Goal: Task Accomplishment & Management: Complete application form

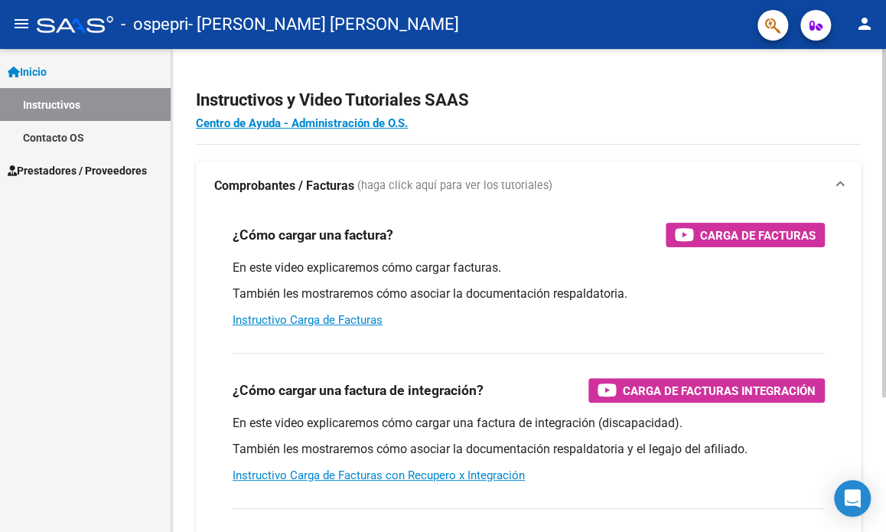
click at [880, 421] on div "Instructivos y Video Tutoriales SAAS Centro de Ayuda - Administración de O.S. C…" at bounding box center [528, 384] width 715 height 671
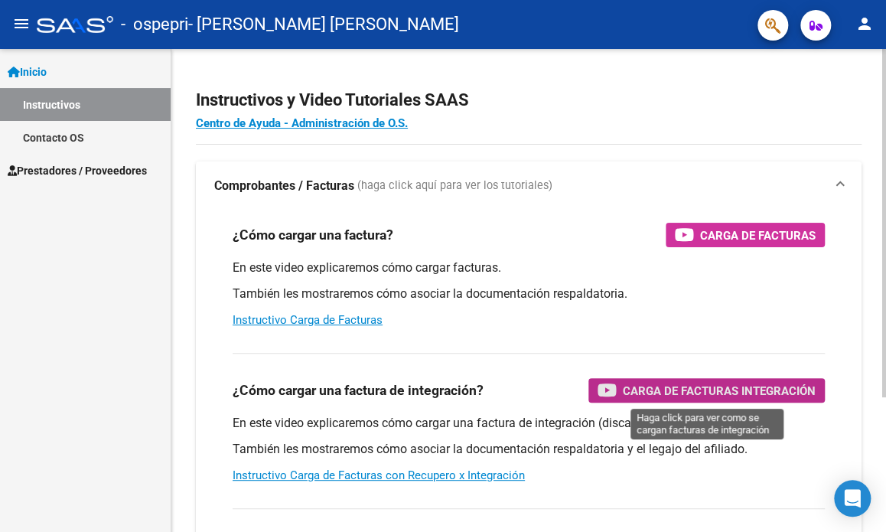
click at [778, 389] on span "Carga de Facturas Integración" at bounding box center [719, 390] width 193 height 19
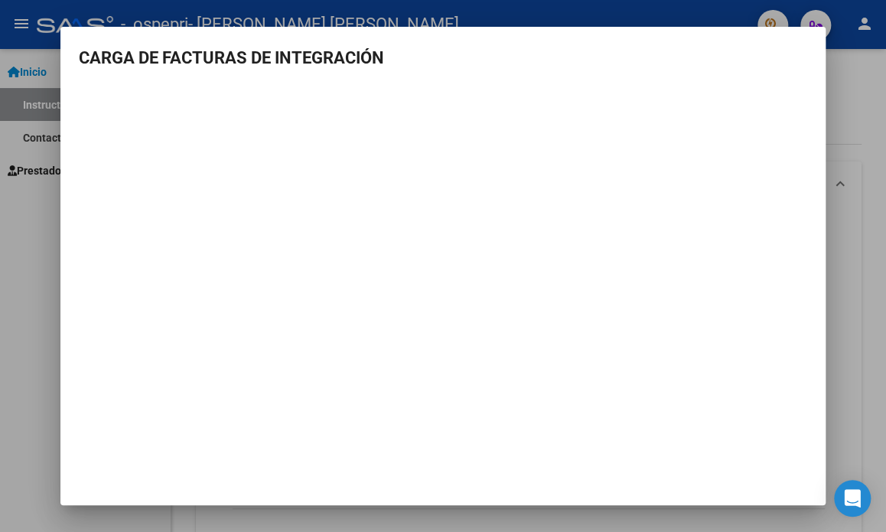
click at [850, 103] on div at bounding box center [443, 266] width 886 height 532
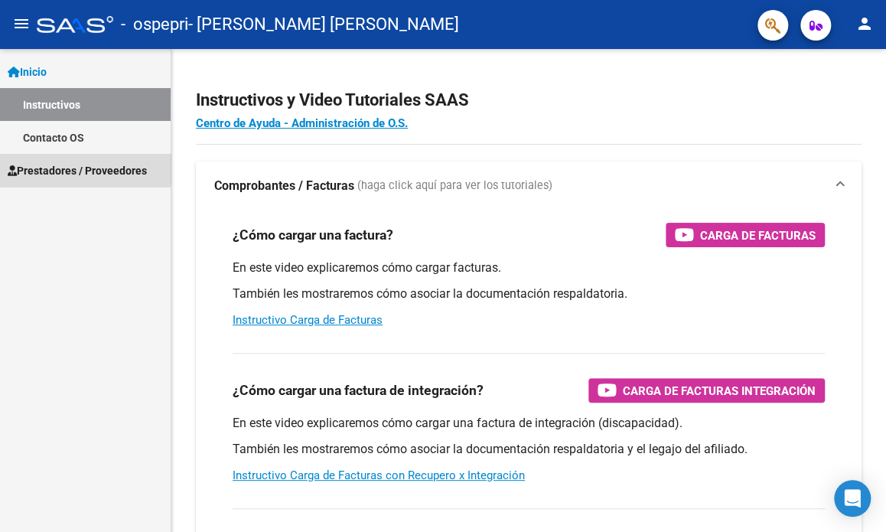
click at [64, 165] on span "Prestadores / Proveedores" at bounding box center [77, 170] width 139 height 17
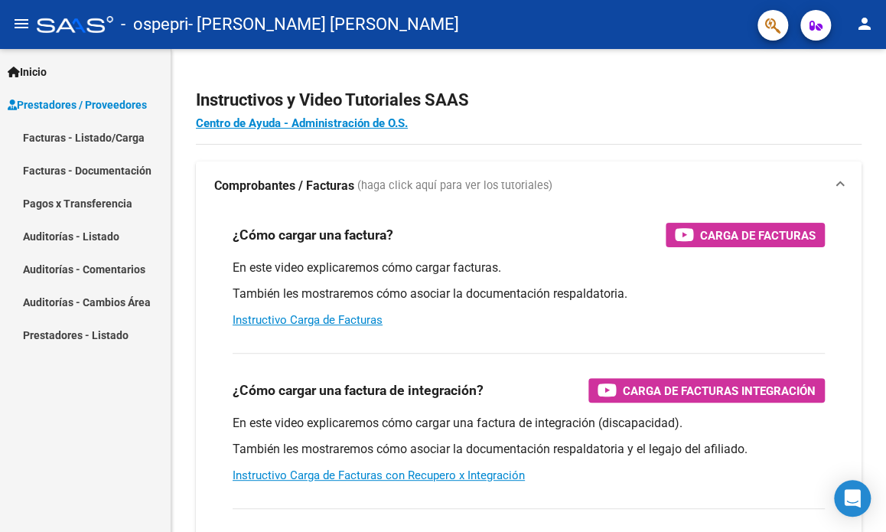
click at [101, 135] on link "Facturas - Listado/Carga" at bounding box center [85, 137] width 171 height 33
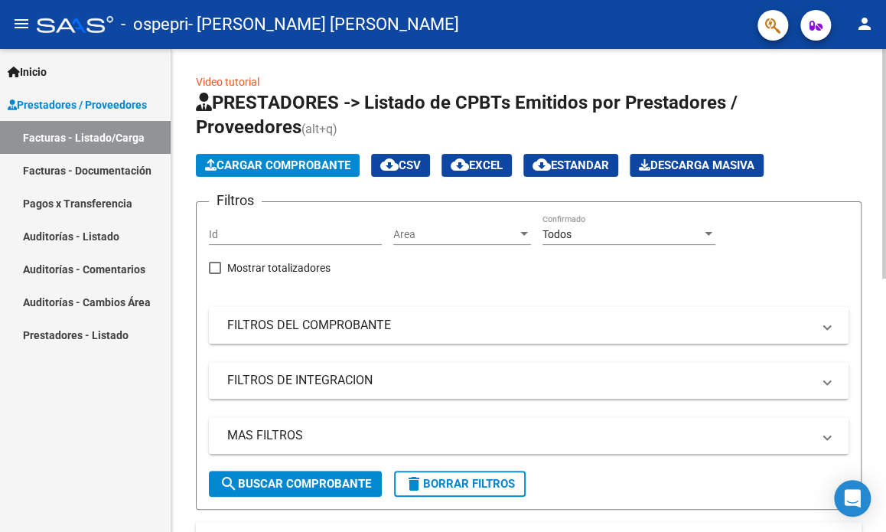
scroll to position [483, 0]
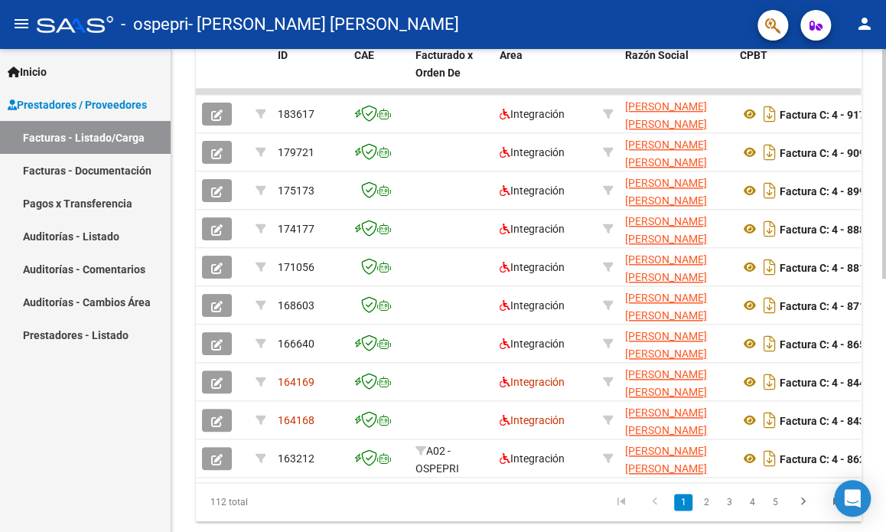
click at [882, 304] on div at bounding box center [884, 290] width 4 height 483
click at [880, 161] on div "Video tutorial PRESTADORES -> Listado de CPBTs Emitidos por Prestadores / Prove…" at bounding box center [528, 68] width 715 height 1004
click at [881, 262] on div "Video tutorial PRESTADORES -> Listado de CPBTs Emitidos por Prestadores / Prove…" at bounding box center [528, 68] width 715 height 1004
click at [882, 259] on div "Video tutorial PRESTADORES -> Listado de CPBTs Emitidos por Prestadores / Prove…" at bounding box center [528, 68] width 715 height 1004
click at [882, 265] on div "Video tutorial PRESTADORES -> Listado de CPBTs Emitidos por Prestadores / Prove…" at bounding box center [528, 68] width 715 height 1004
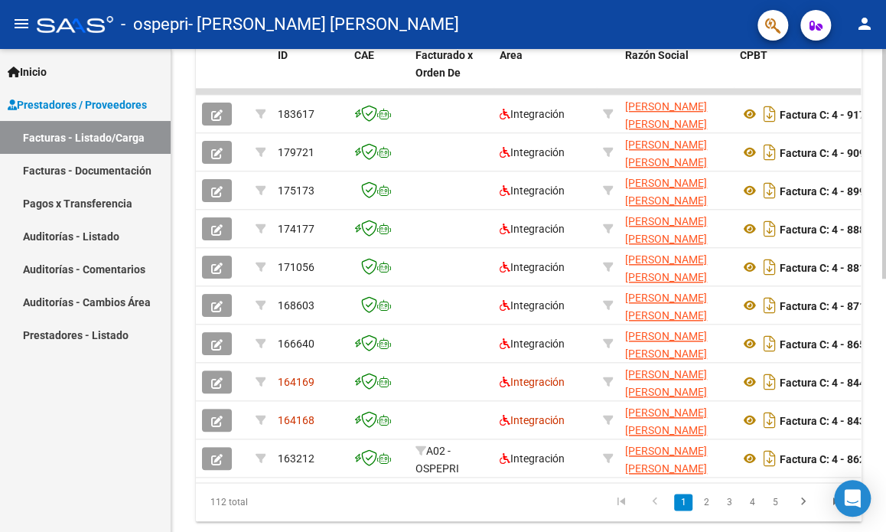
click at [880, 238] on div "Video tutorial PRESTADORES -> Listado de CPBTs Emitidos por Prestadores / Prove…" at bounding box center [528, 68] width 715 height 1004
click at [876, 236] on div "Video tutorial PRESTADORES -> Listado de CPBTs Emitidos por Prestadores / Prove…" at bounding box center [528, 68] width 715 height 1004
click at [879, 251] on div "Video tutorial PRESTADORES -> Listado de CPBTs Emitidos por Prestadores / Prove…" at bounding box center [528, 68] width 715 height 1004
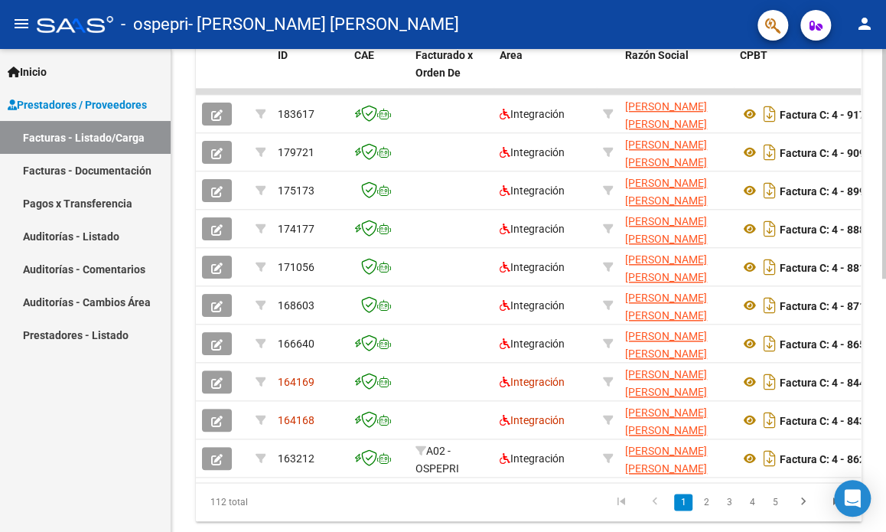
drag, startPoint x: 879, startPoint y: 251, endPoint x: 882, endPoint y: 202, distance: 49.1
click at [882, 202] on div "Video tutorial PRESTADORES -> Listado de CPBTs Emitidos por Prestadores / Prove…" at bounding box center [530, 68] width 719 height 1004
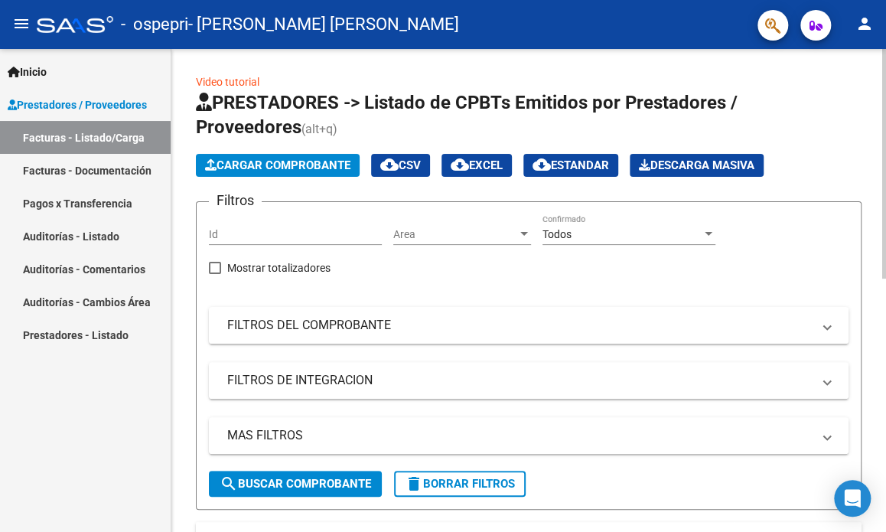
click at [882, 202] on div at bounding box center [884, 290] width 4 height 483
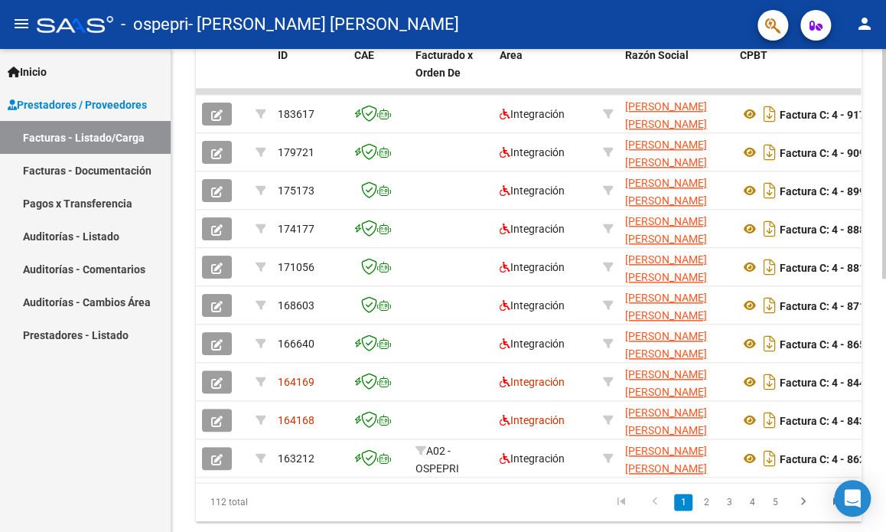
click at [884, 282] on div at bounding box center [884, 290] width 4 height 483
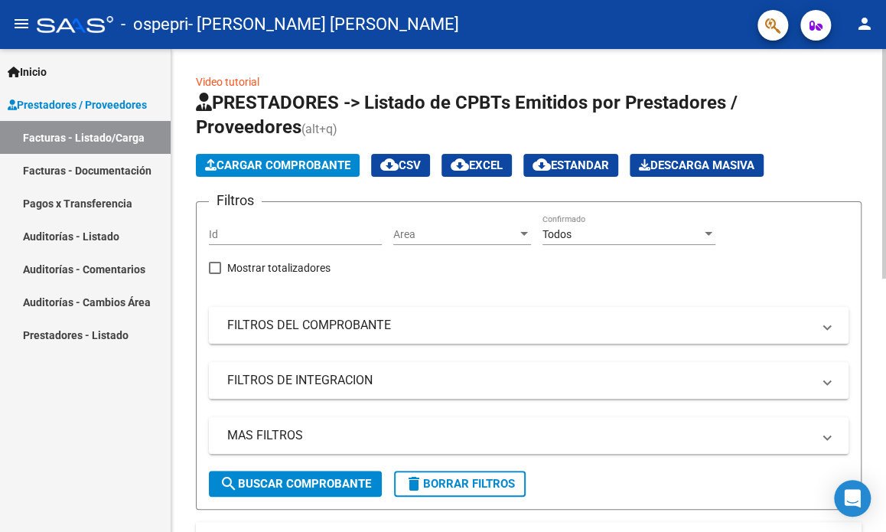
click at [883, 269] on div at bounding box center [884, 290] width 4 height 483
drag, startPoint x: 876, startPoint y: 357, endPoint x: 869, endPoint y: 458, distance: 101.3
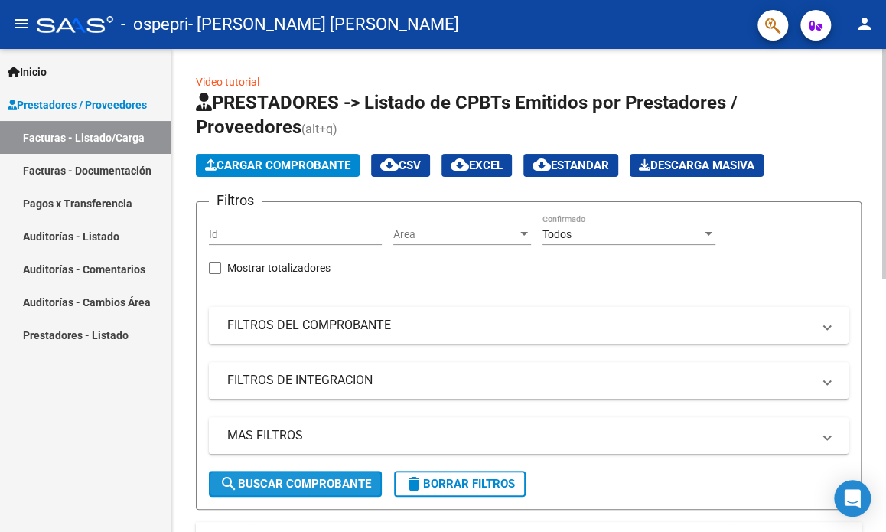
click at [285, 481] on span "search Buscar Comprobante" at bounding box center [296, 484] width 152 height 14
click at [330, 483] on span "search Buscar Comprobante" at bounding box center [296, 484] width 152 height 14
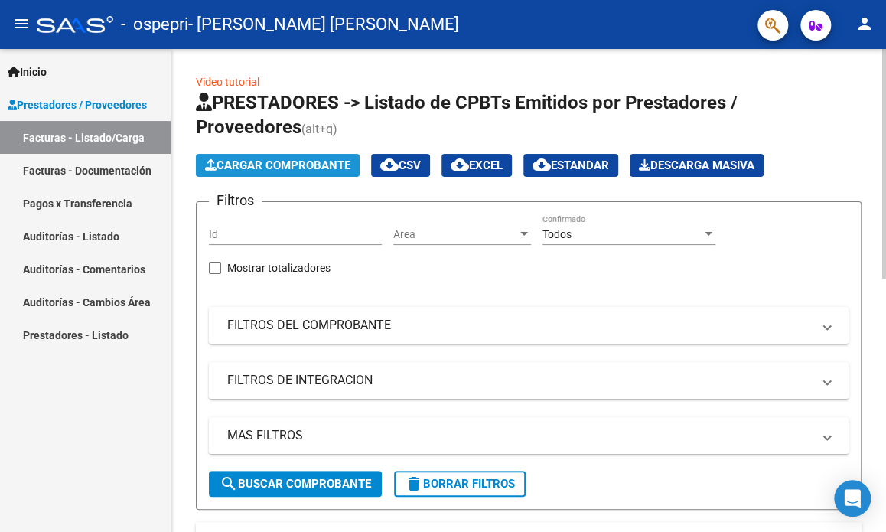
click at [305, 161] on span "Cargar Comprobante" at bounding box center [277, 165] width 145 height 14
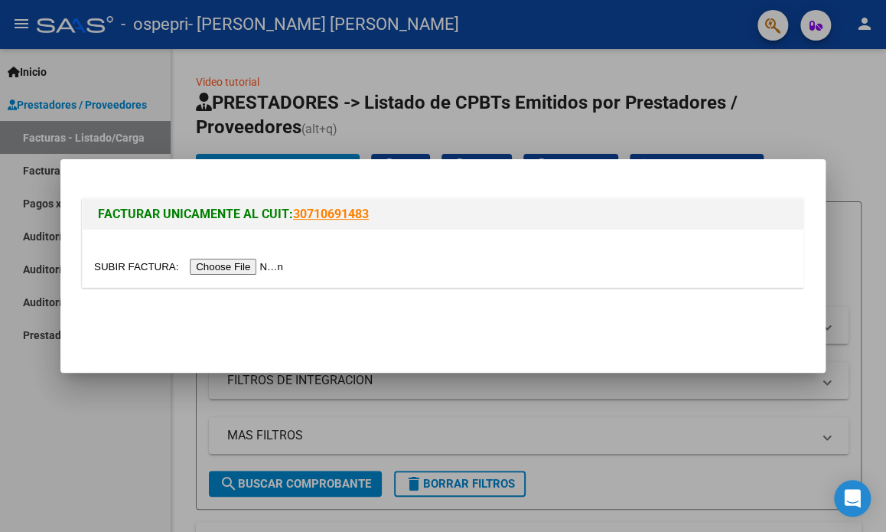
click at [248, 266] on input "file" at bounding box center [191, 267] width 194 height 16
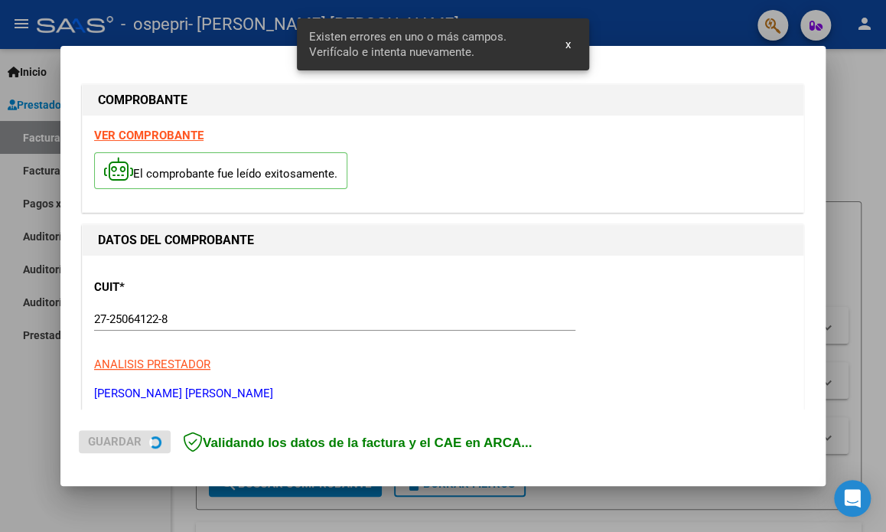
scroll to position [358, 0]
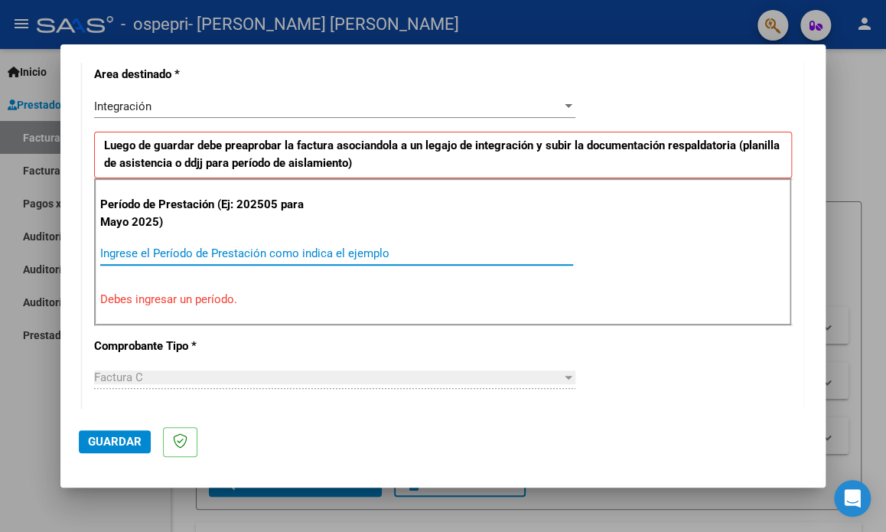
click at [174, 253] on input "Ingrese el Período de Prestación como indica el ejemplo" at bounding box center [336, 253] width 473 height 14
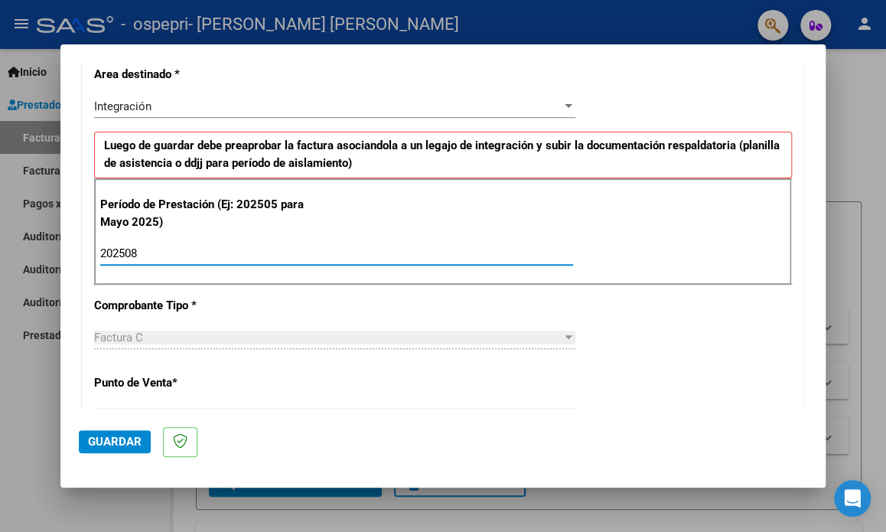
type input "202508"
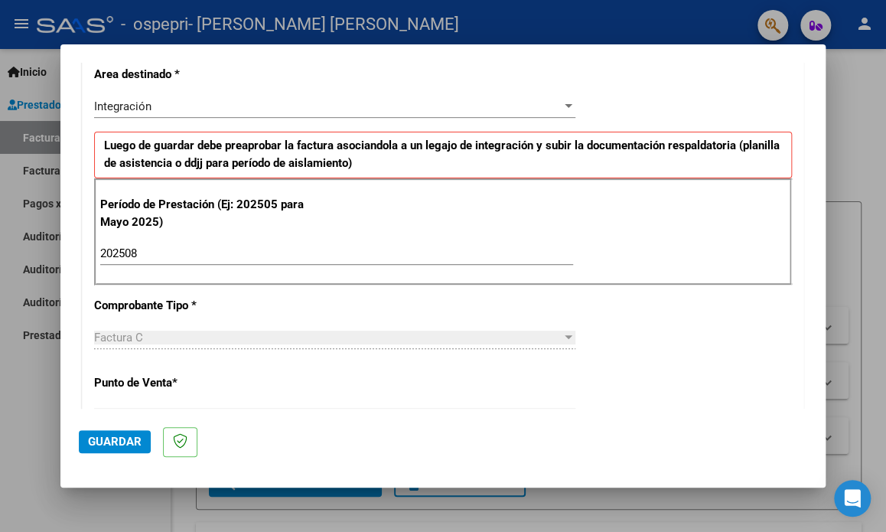
click at [565, 335] on div at bounding box center [569, 337] width 8 height 4
click at [518, 335] on div "Factura C" at bounding box center [328, 338] width 468 height 14
click at [244, 394] on div "CUIT * 27-25064122-8 Ingresar CUIT ANALISIS PRESTADOR MAMANI LUZCUBIR RUTH GILD…" at bounding box center [443, 473] width 721 height 1152
click at [230, 391] on div "CUIT * 27-25064122-8 Ingresar CUIT ANALISIS PRESTADOR MAMANI LUZCUBIR RUTH GILD…" at bounding box center [443, 473] width 721 height 1152
click at [138, 394] on div "CUIT * 27-25064122-8 Ingresar CUIT ANALISIS PRESTADOR MAMANI LUZCUBIR RUTH GILD…" at bounding box center [443, 473] width 721 height 1152
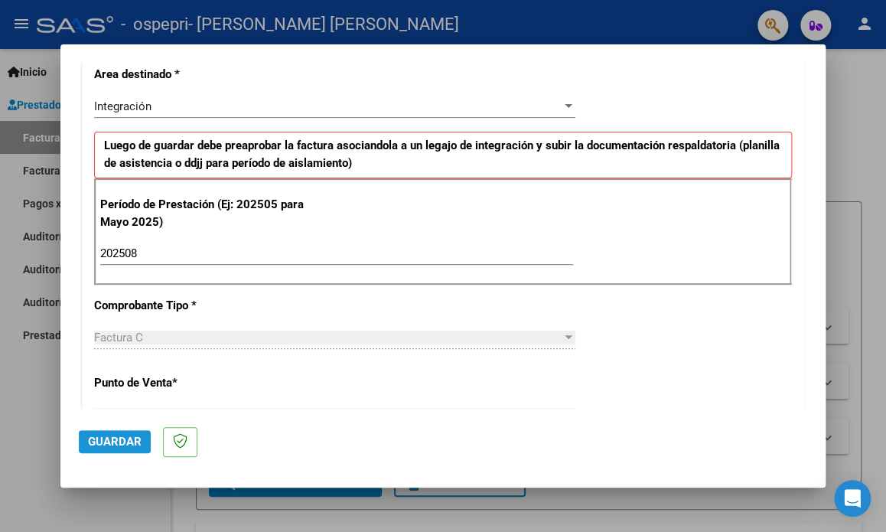
click at [117, 442] on span "Guardar" at bounding box center [115, 442] width 54 height 14
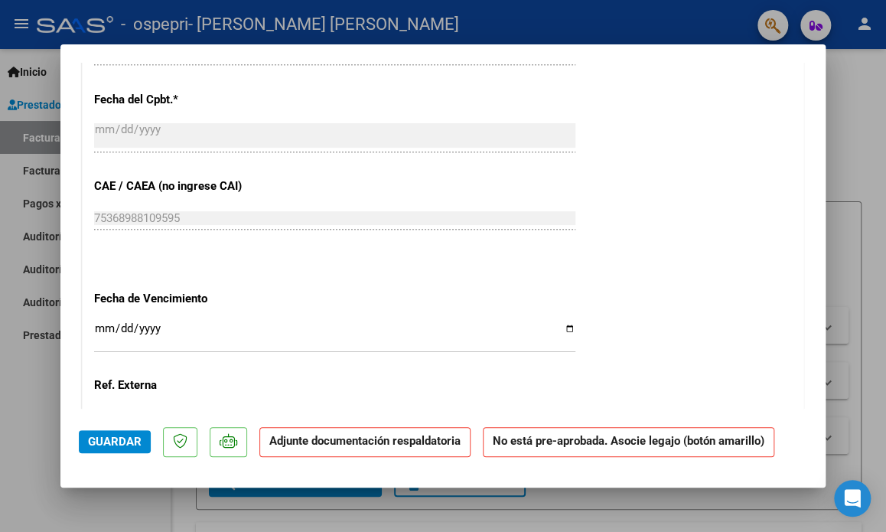
scroll to position [888, 0]
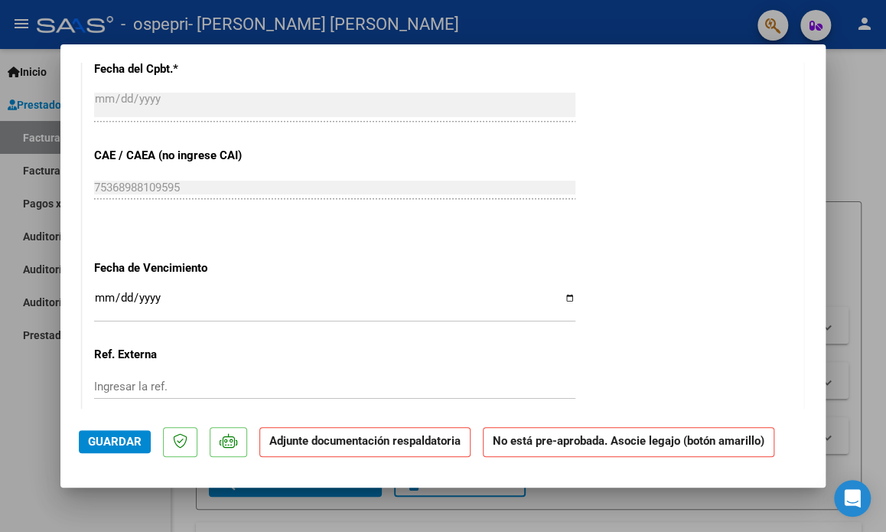
click at [105, 295] on input "Ingresar la fecha" at bounding box center [334, 304] width 481 height 24
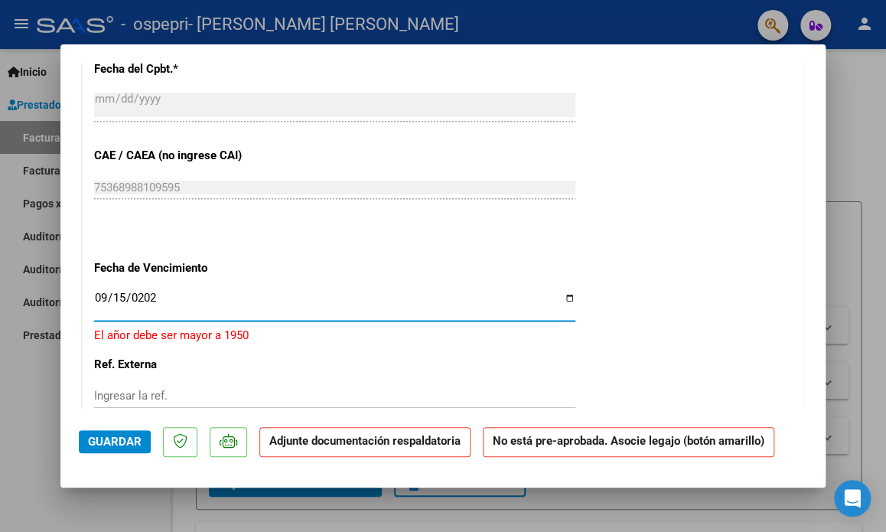
type input "2025-09-15"
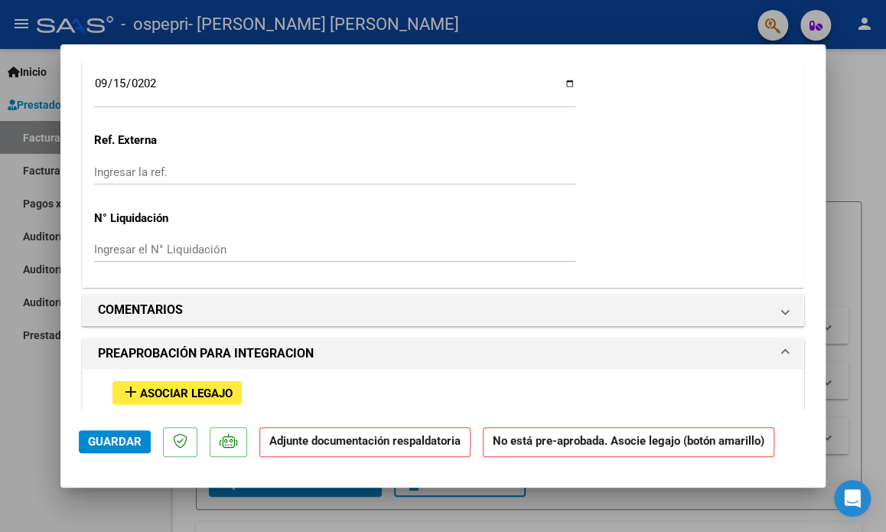
scroll to position [1133, 0]
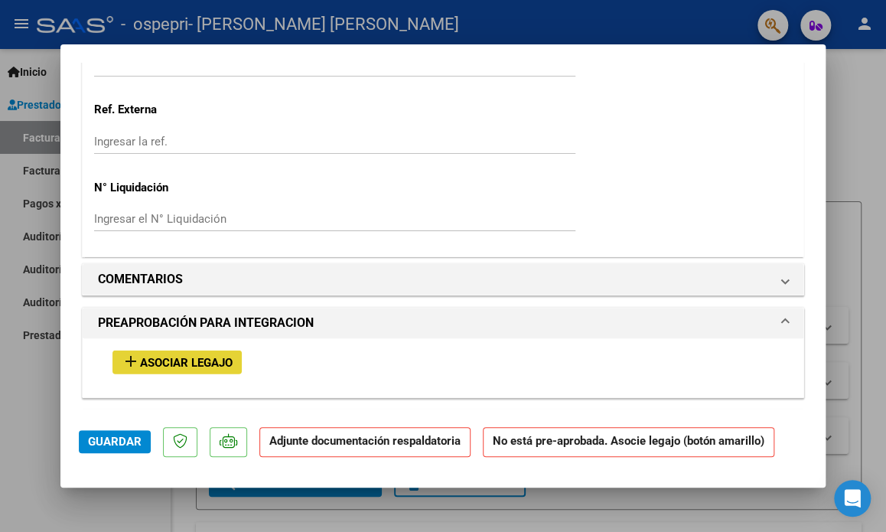
click at [183, 357] on span "Asociar Legajo" at bounding box center [186, 362] width 93 height 14
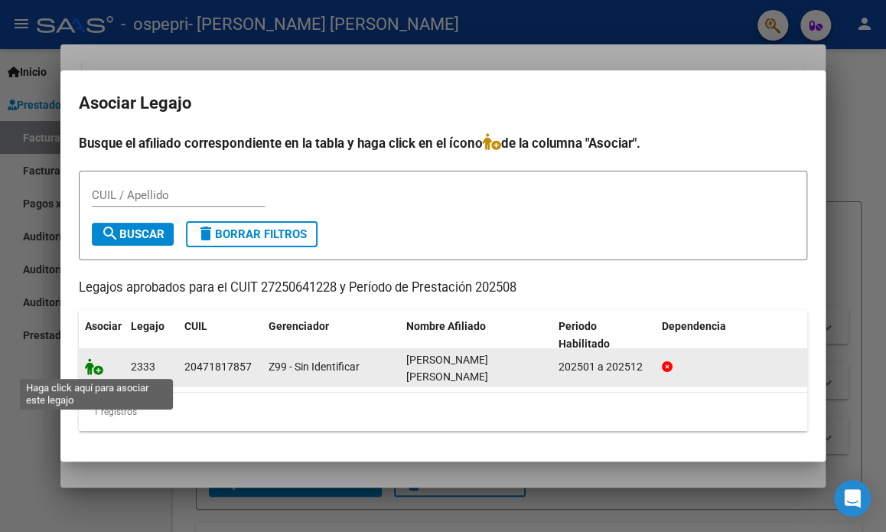
click at [91, 370] on icon at bounding box center [94, 366] width 18 height 17
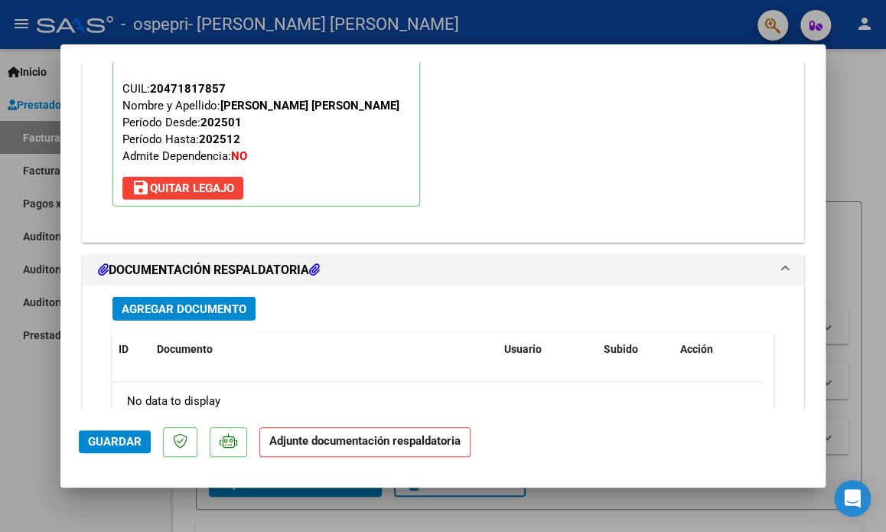
scroll to position [1540, 0]
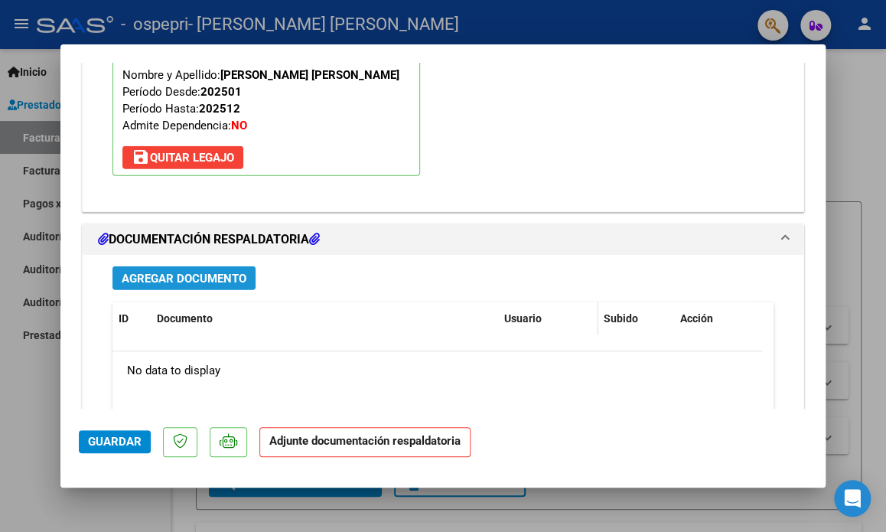
click at [190, 279] on span "Agregar Documento" at bounding box center [184, 279] width 125 height 14
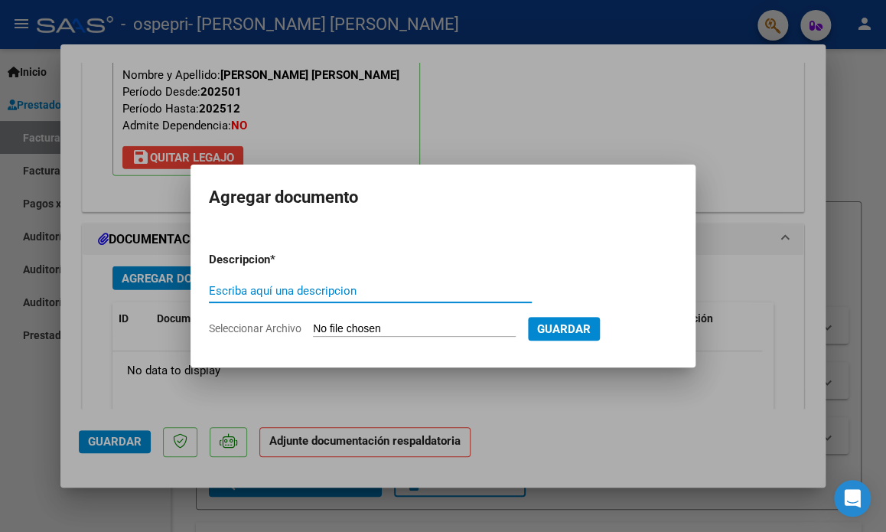
click at [286, 293] on input "Escriba aquí una descripcion" at bounding box center [370, 291] width 323 height 14
type input "firma"
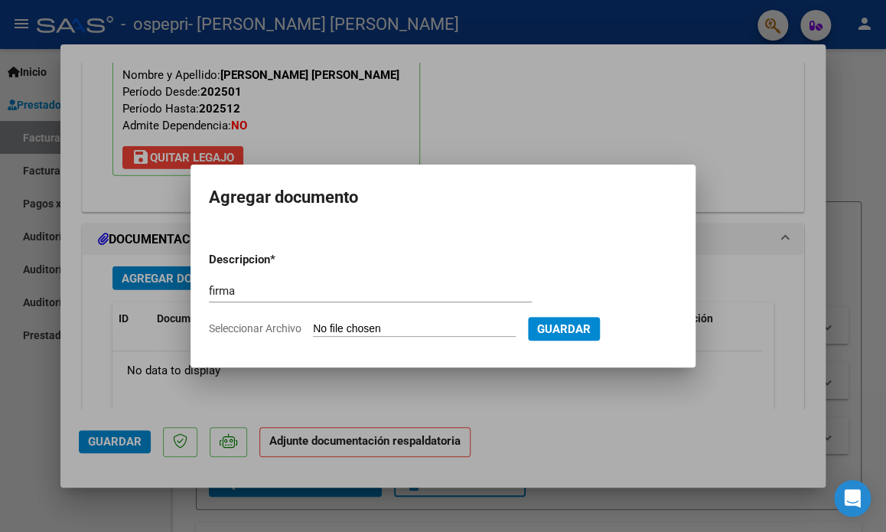
click at [348, 328] on input "Seleccionar Archivo" at bounding box center [414, 329] width 203 height 15
type input "C:\fakepath\Firma de Muñoz Francisco agosto.pdf"
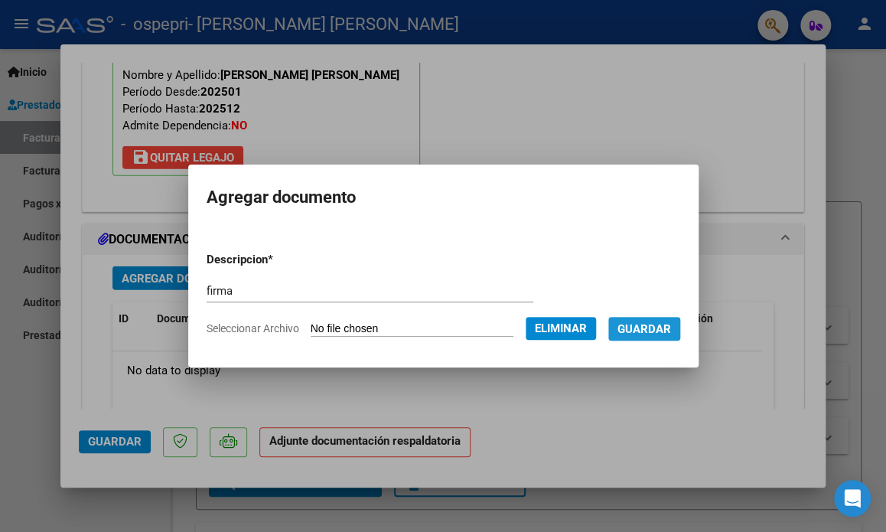
click at [640, 331] on span "Guardar" at bounding box center [645, 329] width 54 height 14
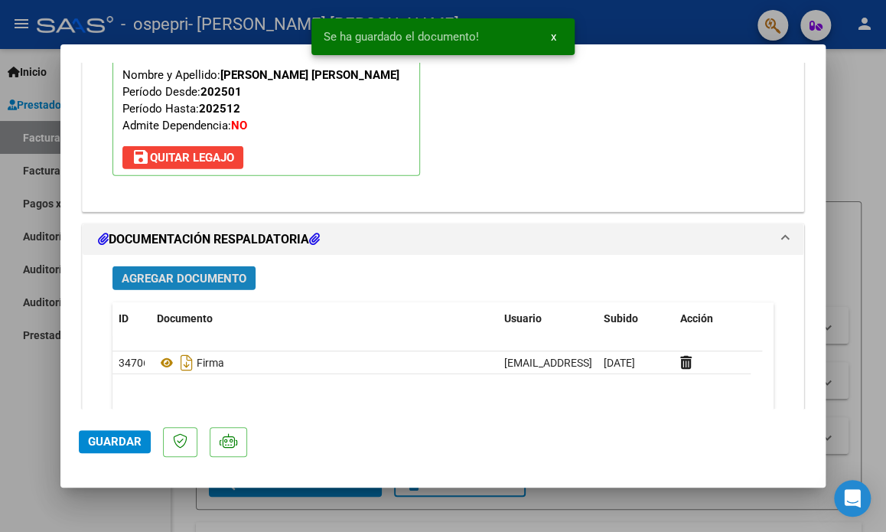
click at [220, 276] on span "Agregar Documento" at bounding box center [184, 279] width 125 height 14
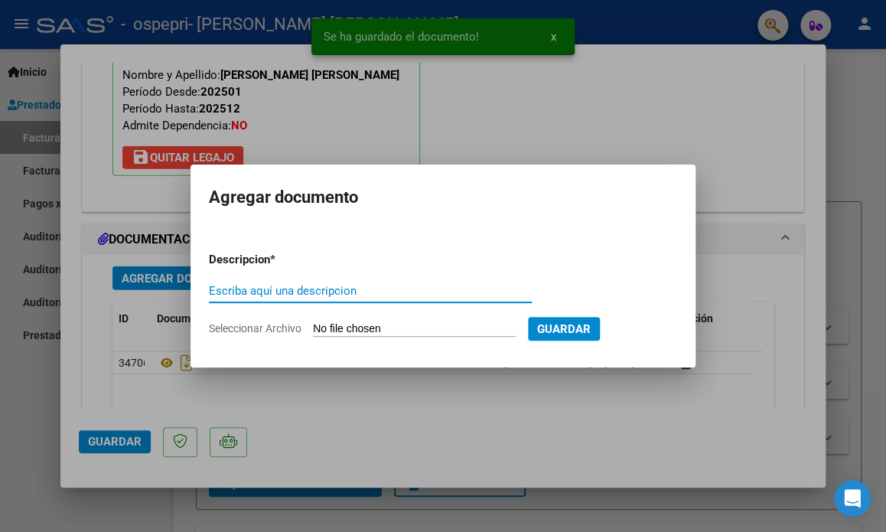
click at [245, 292] on input "Escriba aquí una descripcion" at bounding box center [370, 291] width 323 height 14
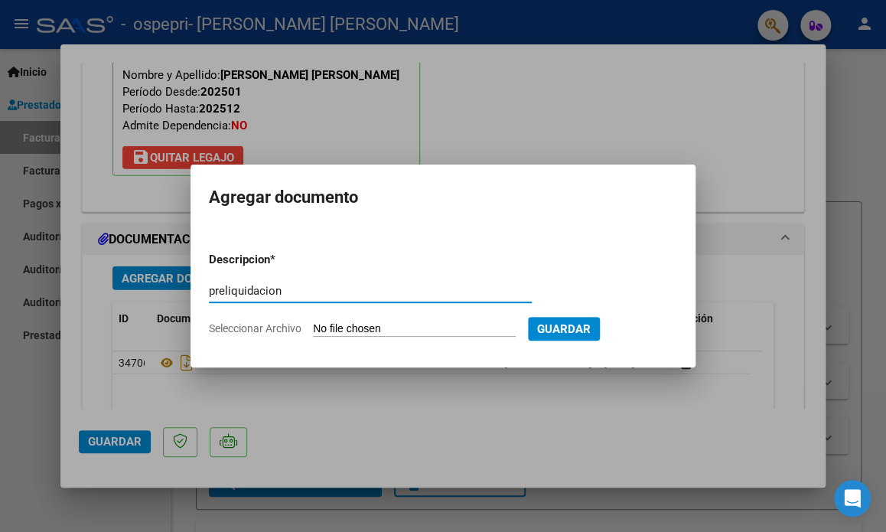
type input "preliquidacion"
click at [358, 326] on input "Seleccionar Archivo" at bounding box center [414, 329] width 203 height 15
type input "C:\fakepath\preliquidacion muñoz 2025 agosto.pdf"
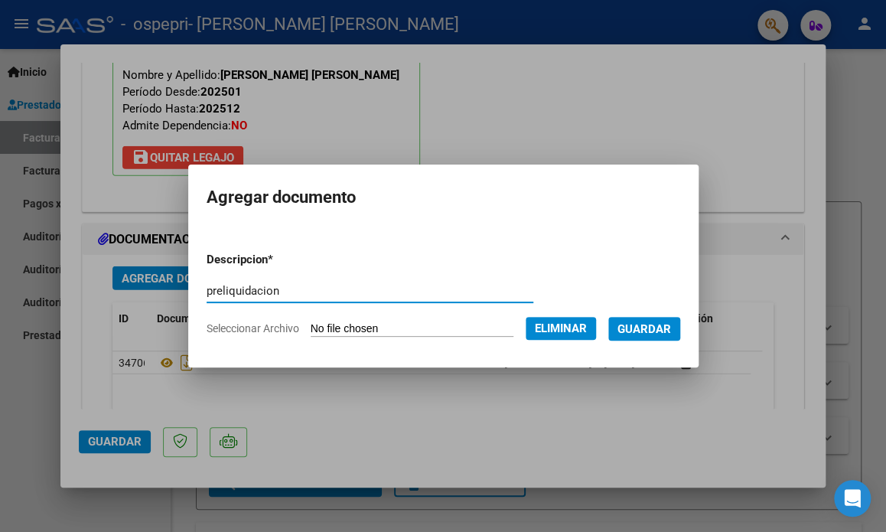
click at [260, 289] on input "preliquidacion" at bounding box center [370, 291] width 327 height 14
type input "preliquidación"
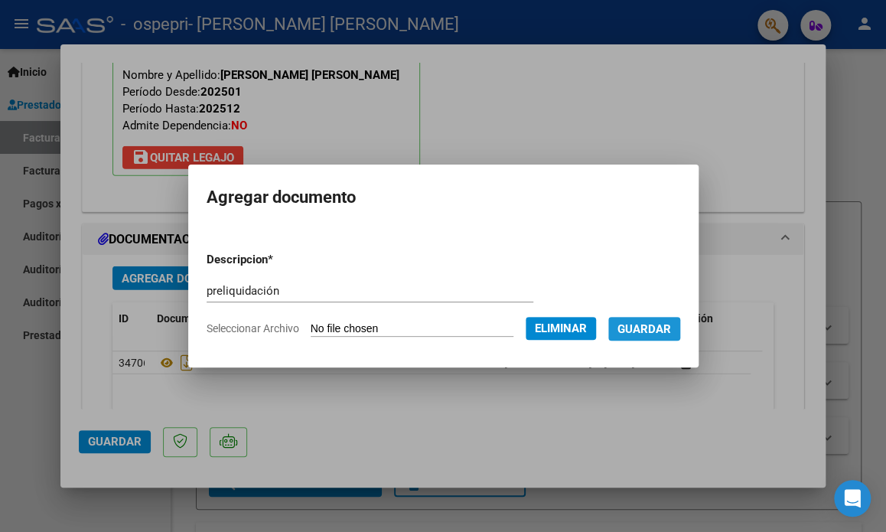
click at [667, 326] on span "Guardar" at bounding box center [645, 329] width 54 height 14
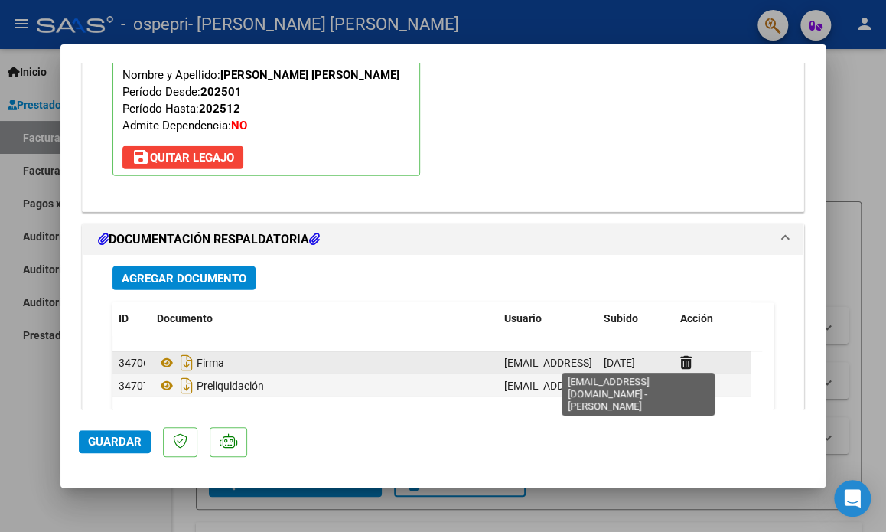
click at [578, 357] on span "[EMAIL_ADDRESS][DOMAIN_NAME] - [PERSON_NAME] [PERSON_NAME]" at bounding box center [633, 363] width 259 height 12
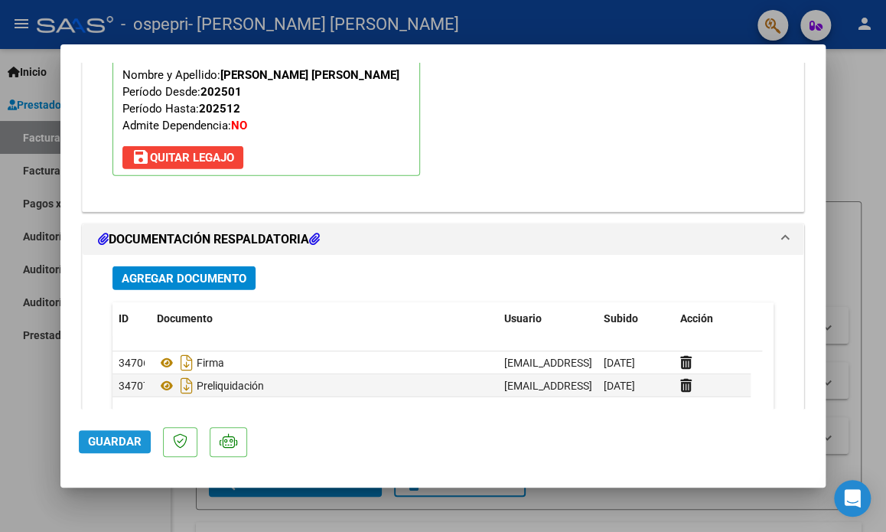
click at [119, 440] on span "Guardar" at bounding box center [115, 442] width 54 height 14
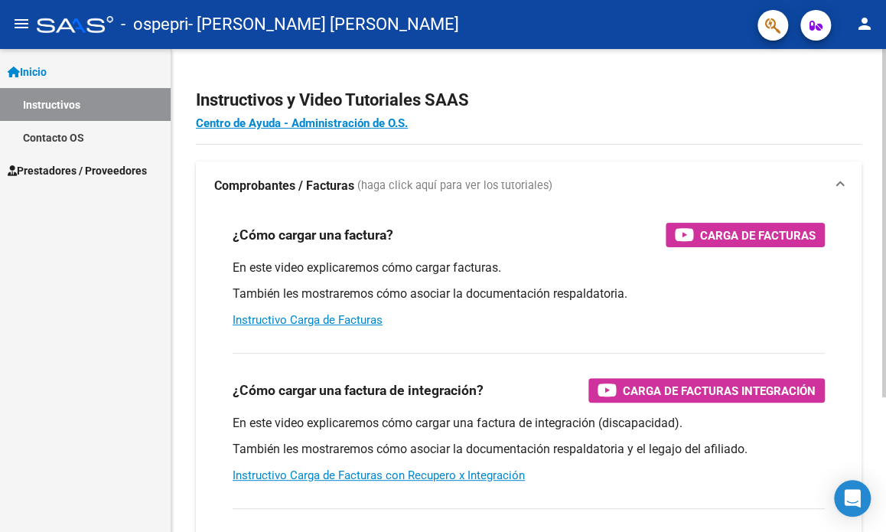
scroll to position [187, 0]
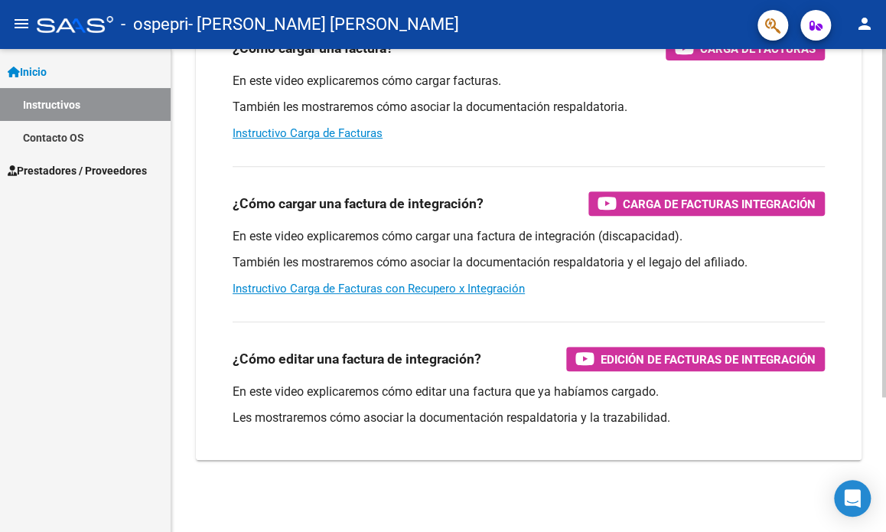
click at [882, 461] on div at bounding box center [884, 290] width 4 height 483
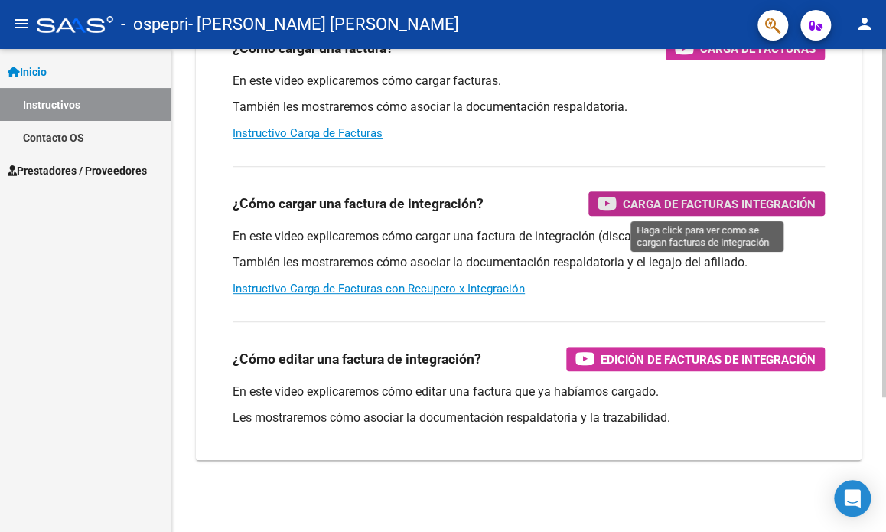
click at [731, 198] on span "Carga de Facturas Integración" at bounding box center [719, 203] width 193 height 19
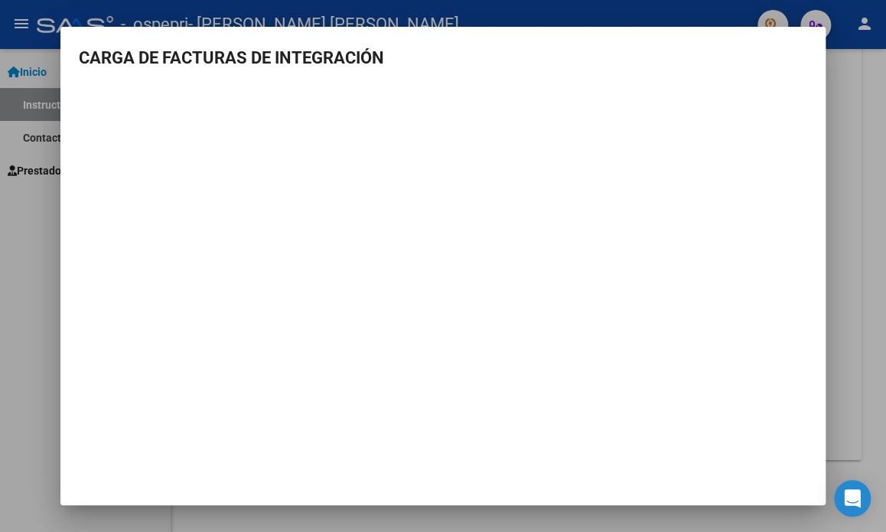
click at [869, 295] on div at bounding box center [443, 266] width 886 height 532
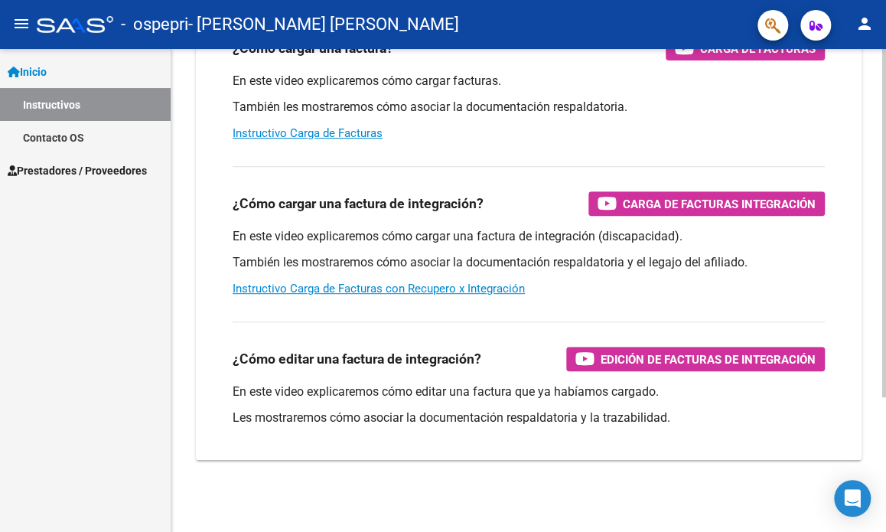
click at [867, 450] on div "Instructivos y Video Tutoriales SAAS Centro de Ayuda - Administración de O.S. C…" at bounding box center [528, 197] width 715 height 671
click at [69, 174] on span "Prestadores / Proveedores" at bounding box center [77, 170] width 139 height 17
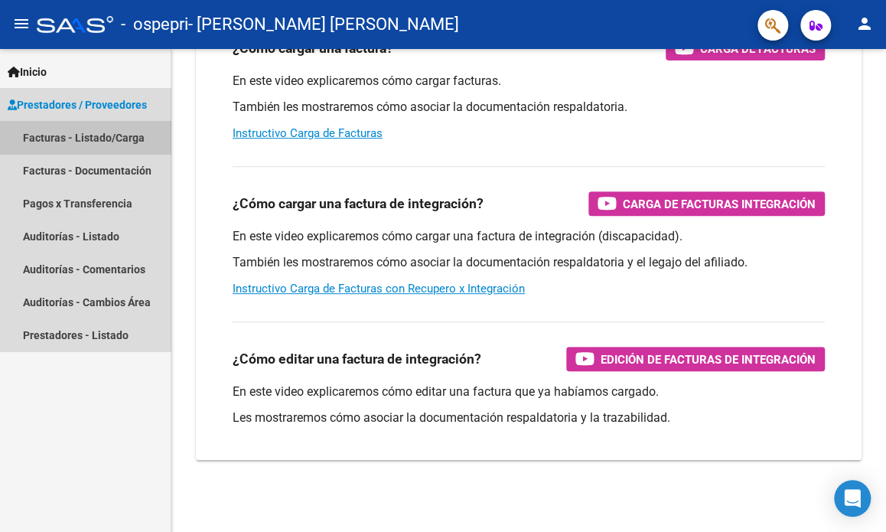
click at [78, 135] on link "Facturas - Listado/Carga" at bounding box center [85, 137] width 171 height 33
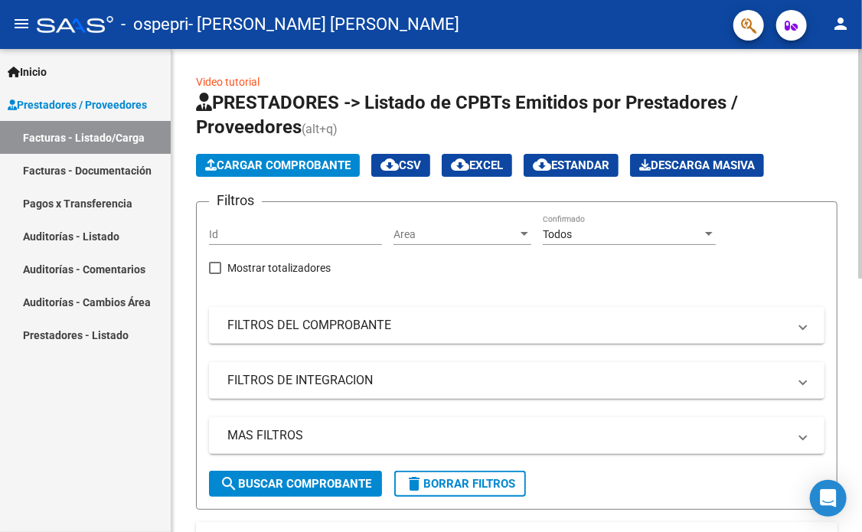
scroll to position [483, 0]
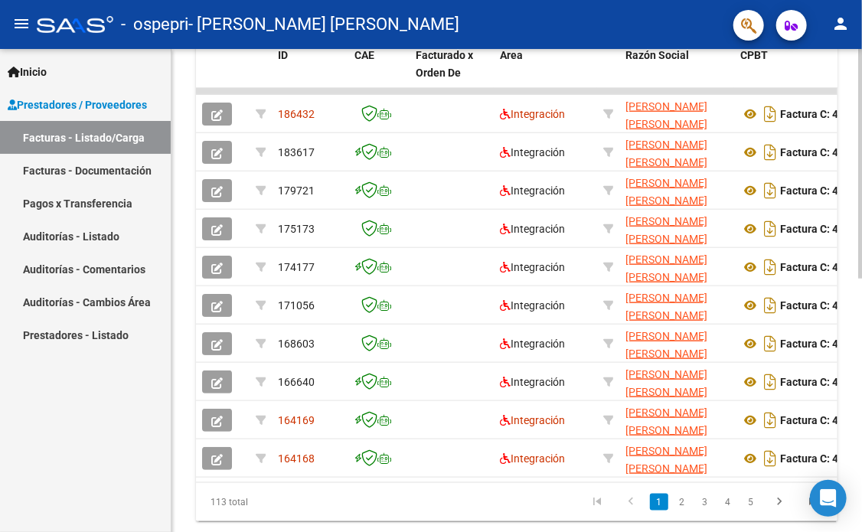
click at [860, 482] on div at bounding box center [860, 290] width 4 height 483
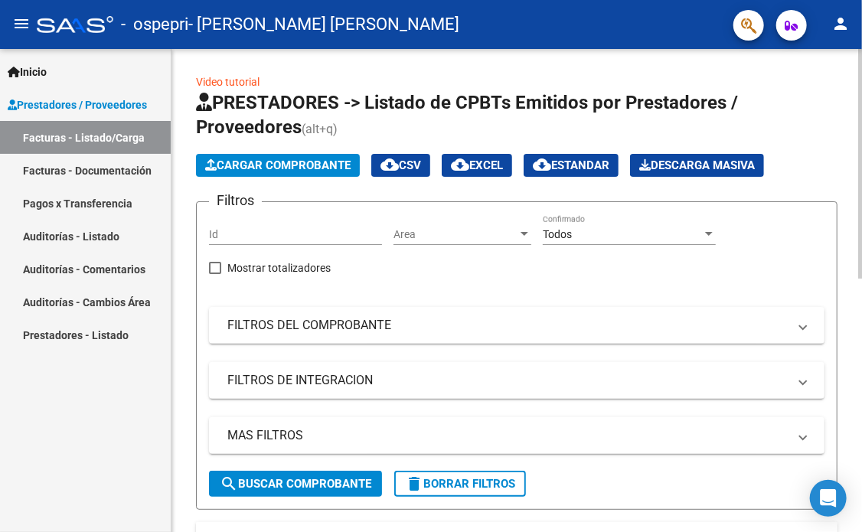
click at [858, 272] on div at bounding box center [860, 290] width 4 height 483
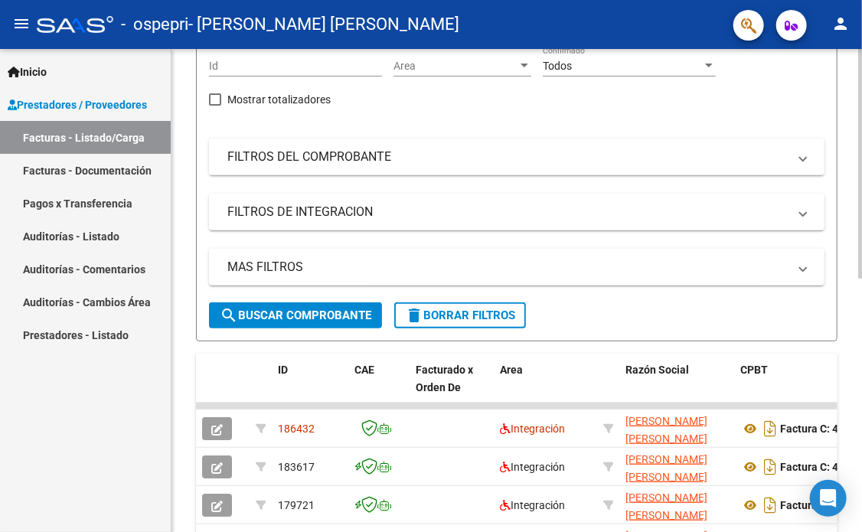
scroll to position [202, 0]
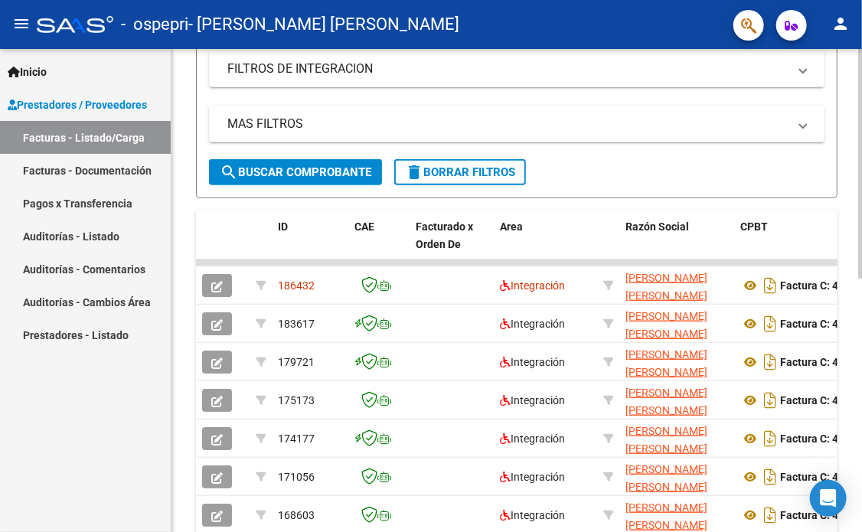
click at [858, 419] on div at bounding box center [860, 316] width 4 height 230
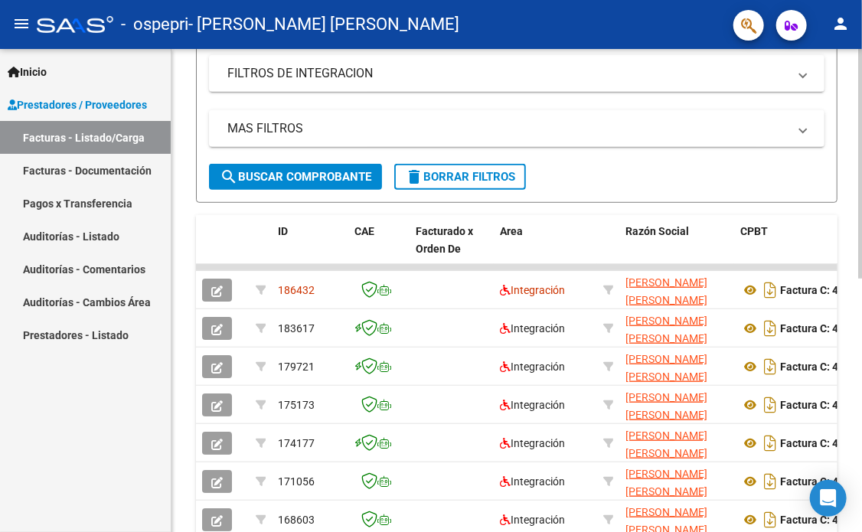
scroll to position [531, 0]
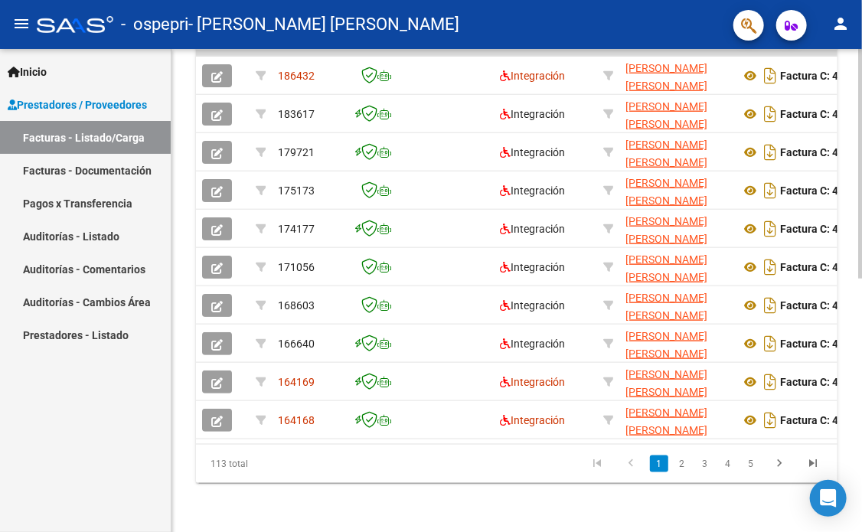
click at [858, 520] on div at bounding box center [860, 290] width 4 height 483
click at [858, 520] on div at bounding box center [860, 417] width 4 height 230
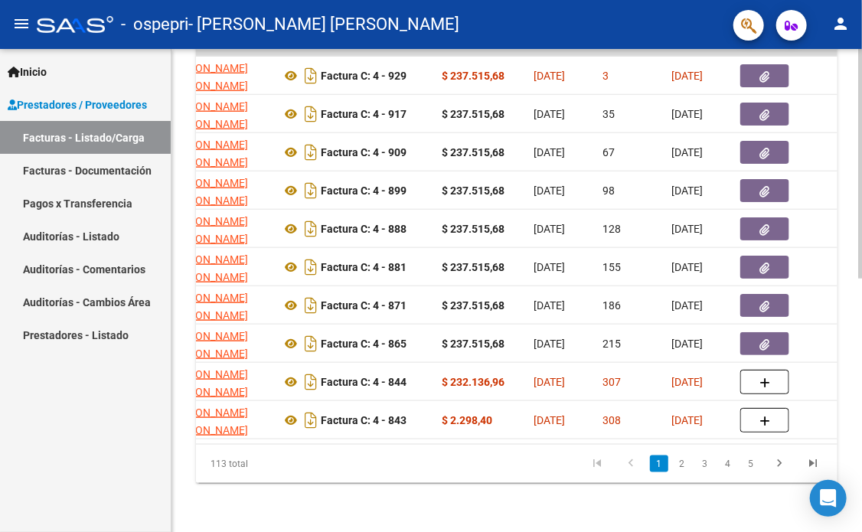
scroll to position [48, 0]
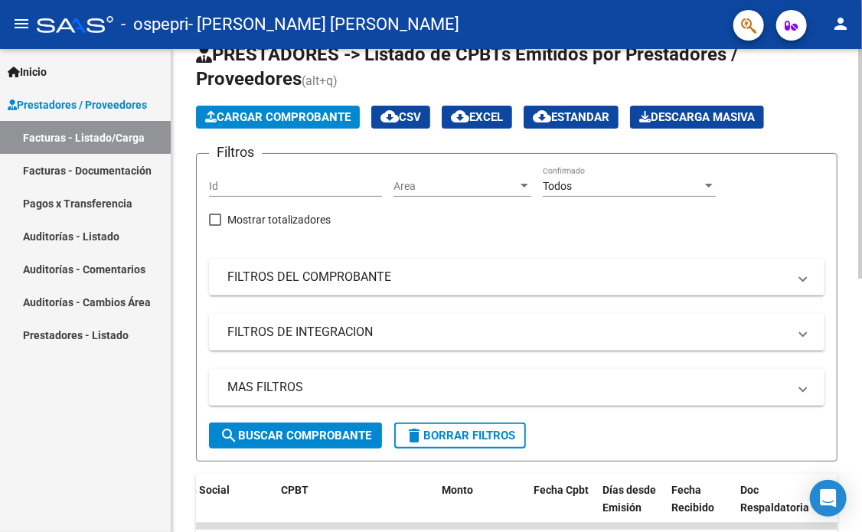
click at [858, 299] on div at bounding box center [860, 290] width 4 height 483
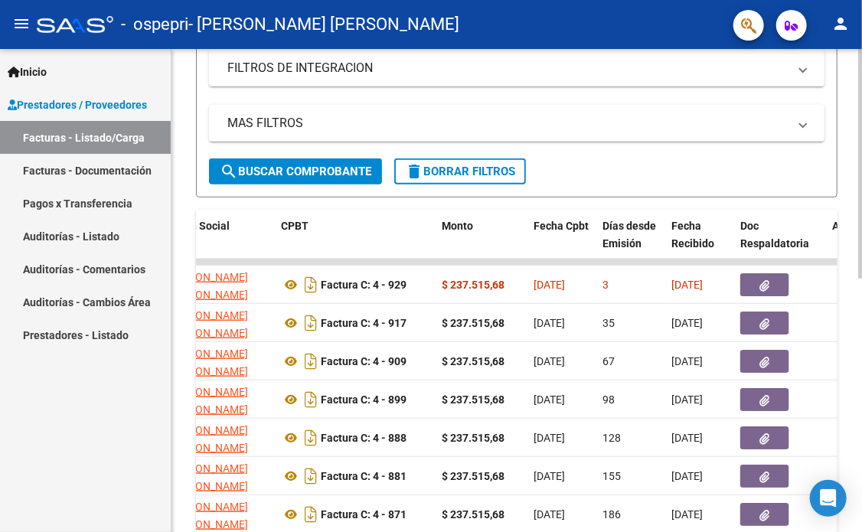
scroll to position [313, 0]
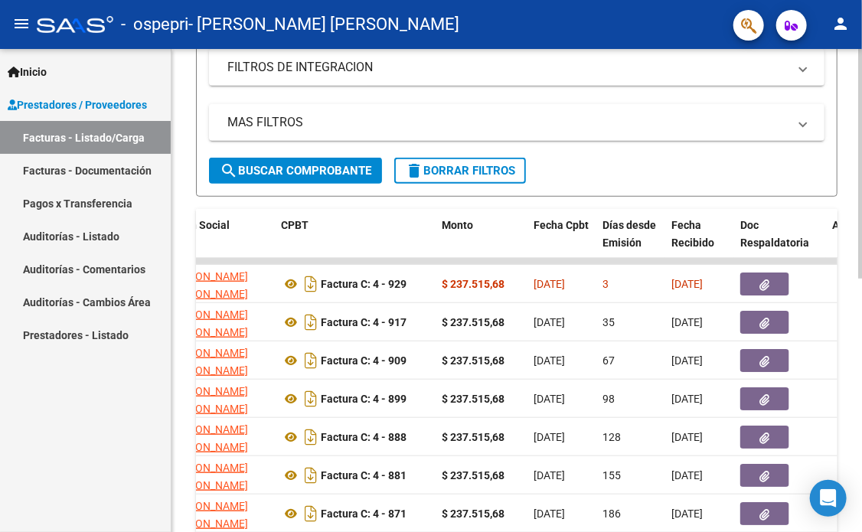
click at [862, 420] on html "menu - ospepri - [PERSON_NAME] [PERSON_NAME] person Inicio Instructivos Contact…" at bounding box center [431, 266] width 862 height 532
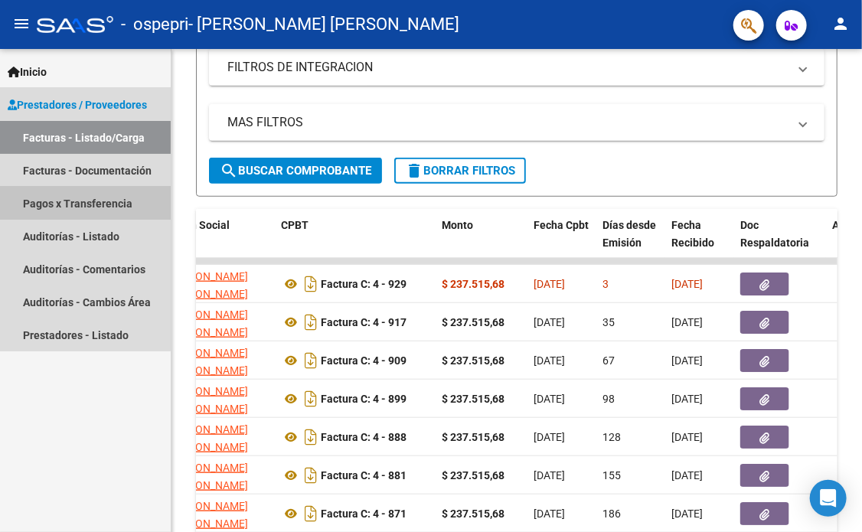
click at [70, 199] on link "Pagos x Transferencia" at bounding box center [85, 203] width 171 height 33
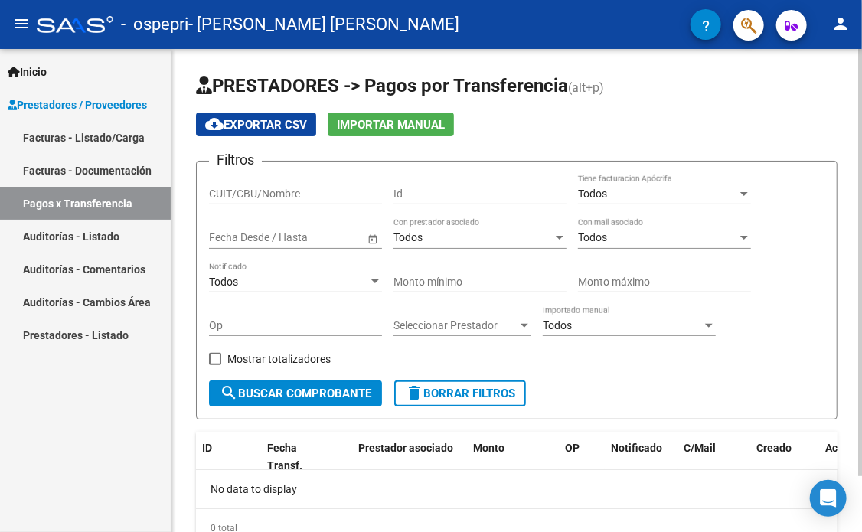
click at [858, 94] on div at bounding box center [860, 290] width 4 height 483
click at [858, 94] on div at bounding box center [860, 262] width 4 height 427
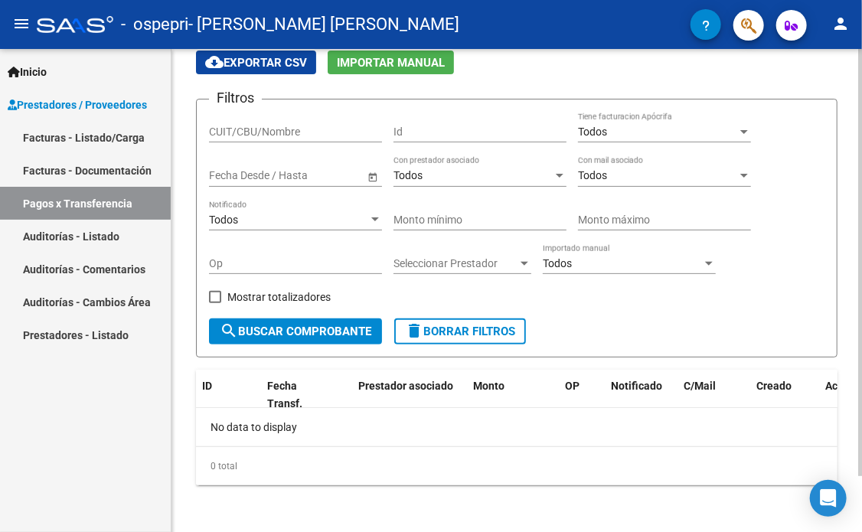
click at [858, 489] on div at bounding box center [860, 290] width 4 height 483
click at [858, 489] on div at bounding box center [860, 316] width 4 height 427
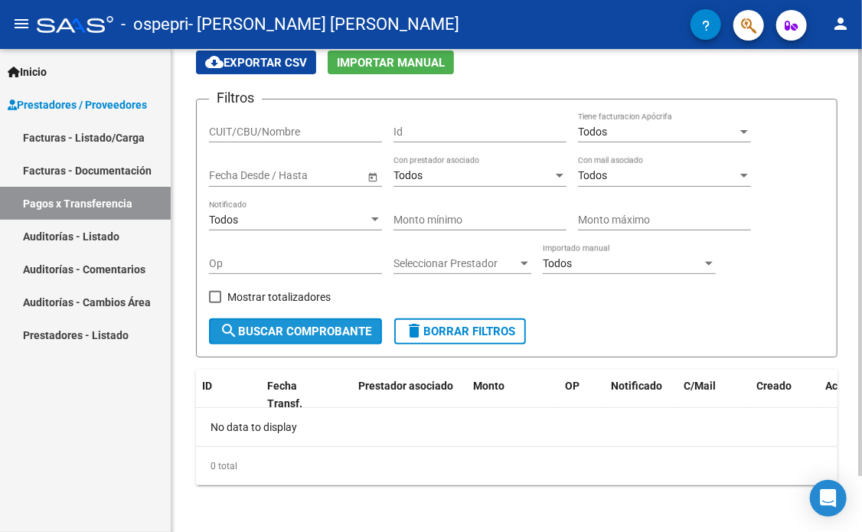
click at [295, 333] on span "search Buscar Comprobante" at bounding box center [296, 331] width 152 height 14
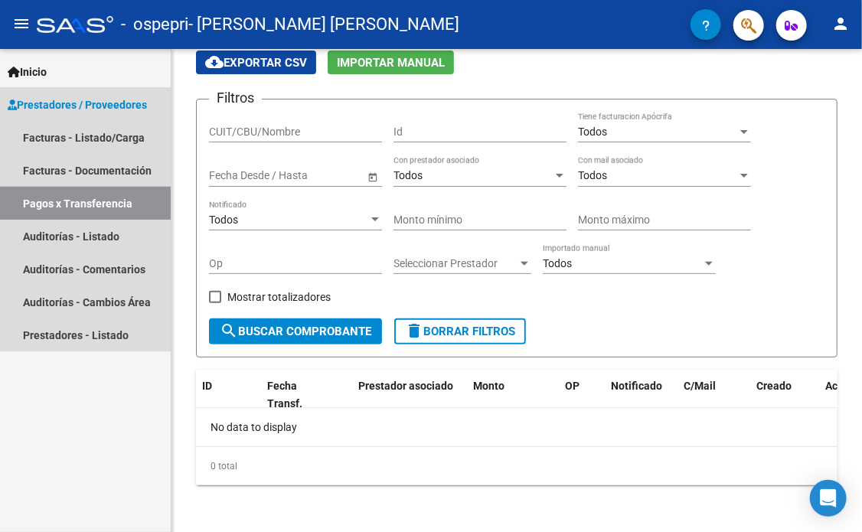
click at [106, 202] on link "Pagos x Transferencia" at bounding box center [85, 203] width 171 height 33
click at [95, 140] on link "Facturas - Listado/Carga" at bounding box center [85, 137] width 171 height 33
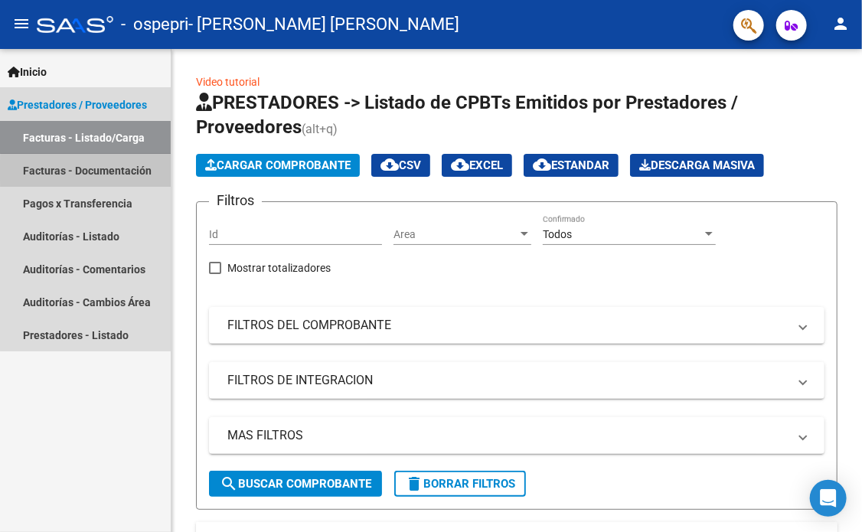
click at [87, 171] on link "Facturas - Documentación" at bounding box center [85, 170] width 171 height 33
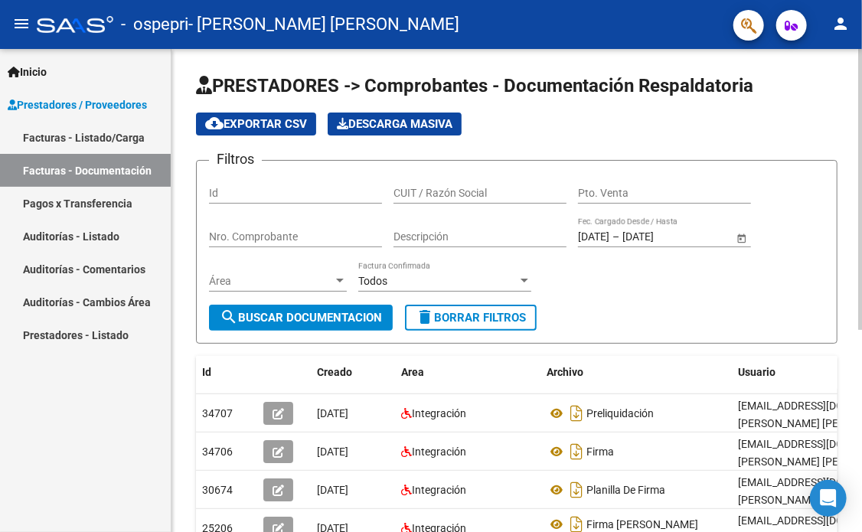
scroll to position [347, 0]
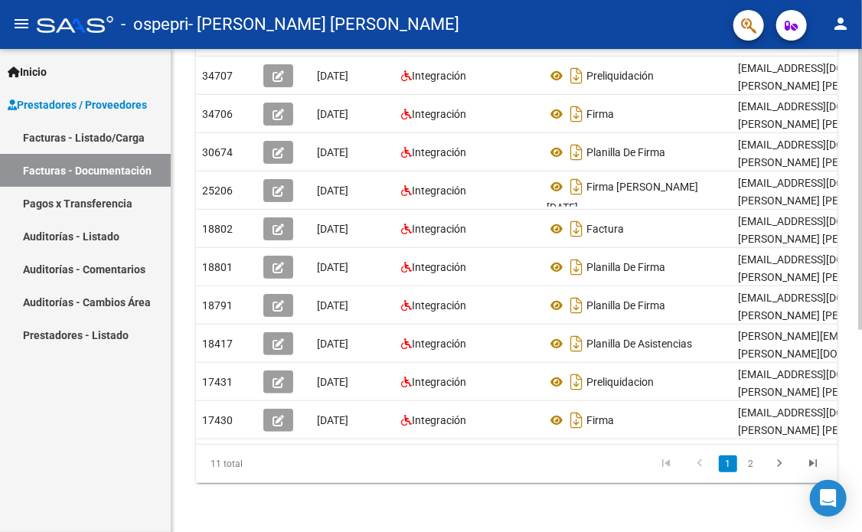
click at [859, 354] on div at bounding box center [860, 290] width 4 height 483
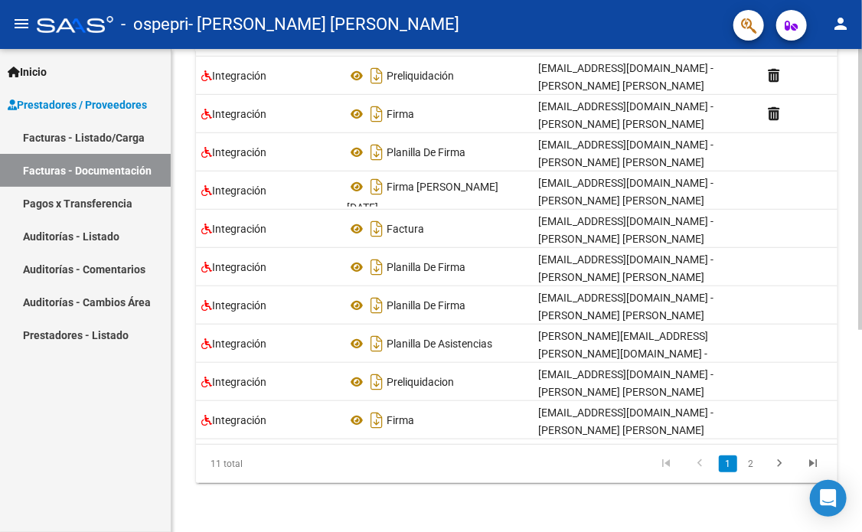
scroll to position [0, 0]
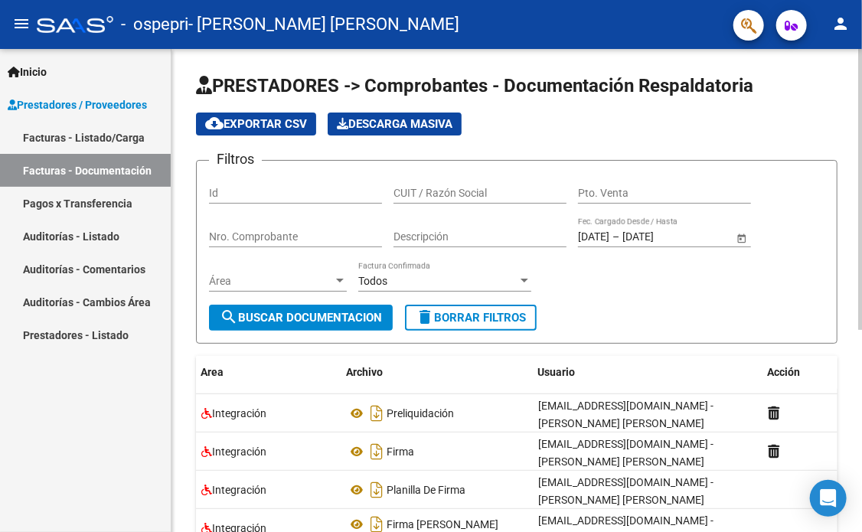
click at [858, 233] on div at bounding box center [860, 290] width 4 height 483
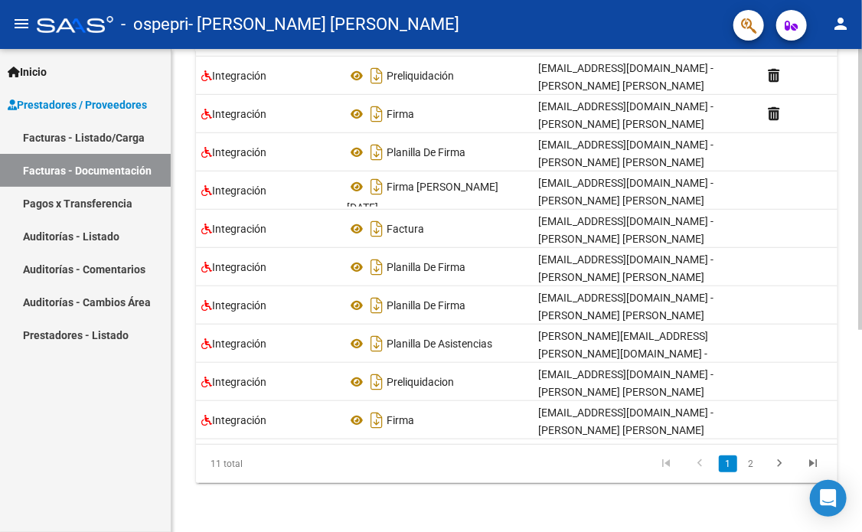
click at [859, 345] on div at bounding box center [860, 290] width 4 height 483
click at [859, 345] on div at bounding box center [860, 391] width 4 height 281
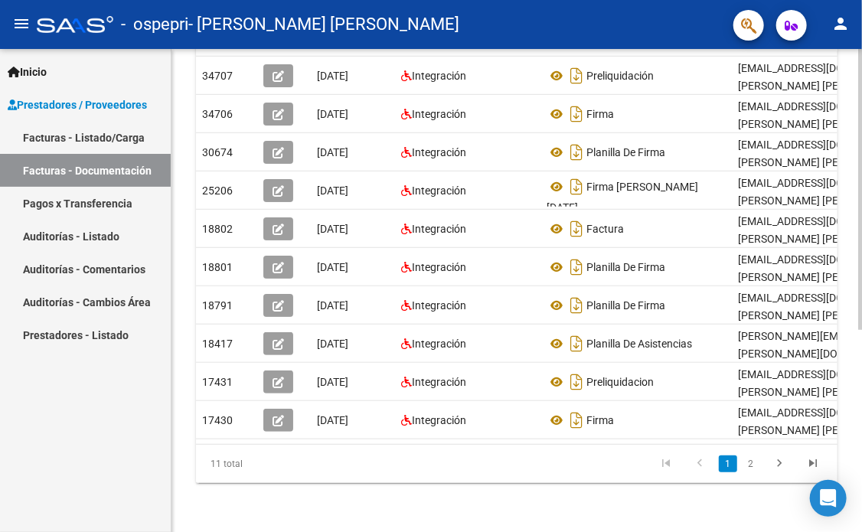
scroll to position [0, 0]
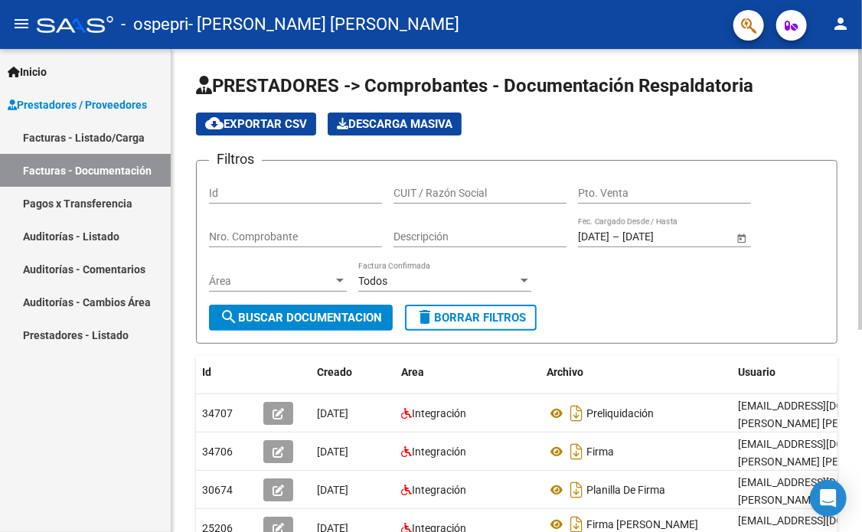
click at [858, 206] on div at bounding box center [860, 290] width 4 height 483
click at [857, 336] on div "PRESTADORES -> Comprobantes - Documentación Respaldatoria cloud_download Export…" at bounding box center [516, 459] width 690 height 820
click at [860, 328] on div at bounding box center [860, 189] width 4 height 281
click at [860, 321] on div at bounding box center [860, 189] width 4 height 281
click at [860, 324] on div at bounding box center [860, 189] width 4 height 281
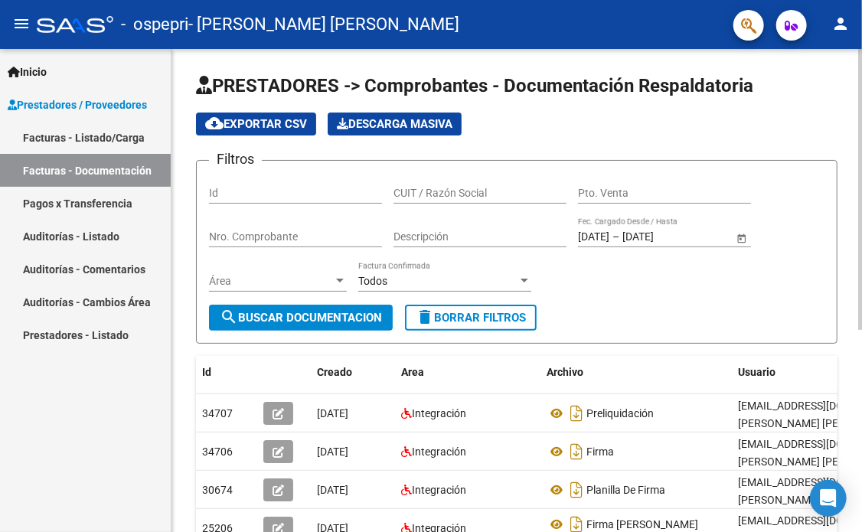
click at [860, 324] on div at bounding box center [860, 189] width 4 height 281
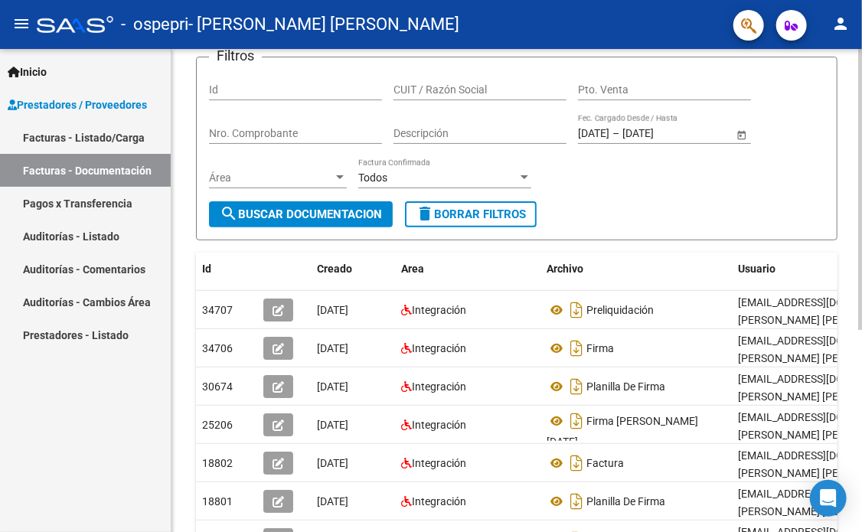
scroll to position [104, 0]
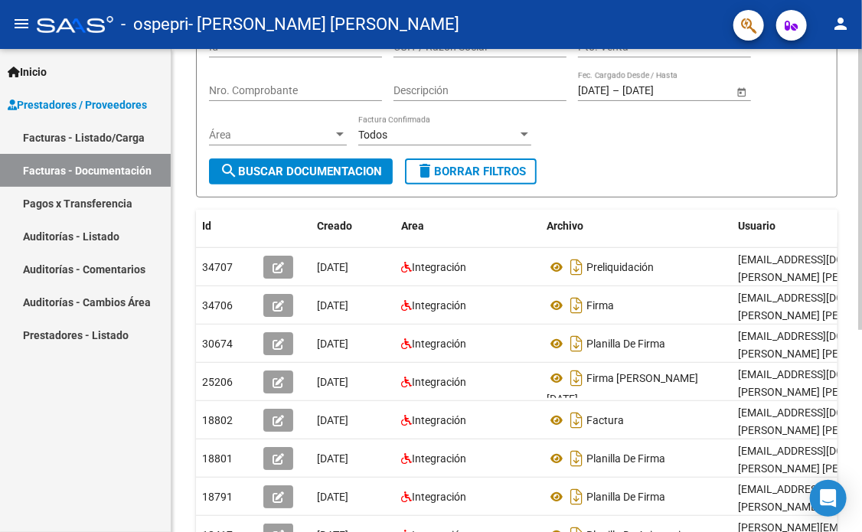
click at [852, 412] on div "PRESTADORES -> Comprobantes - Documentación Respaldatoria cloud_download Export…" at bounding box center [518, 313] width 694 height 820
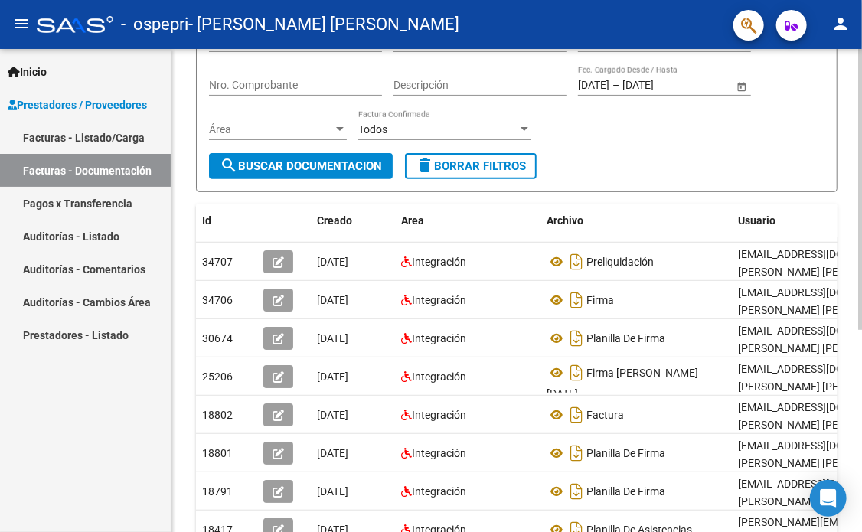
scroll to position [0, 0]
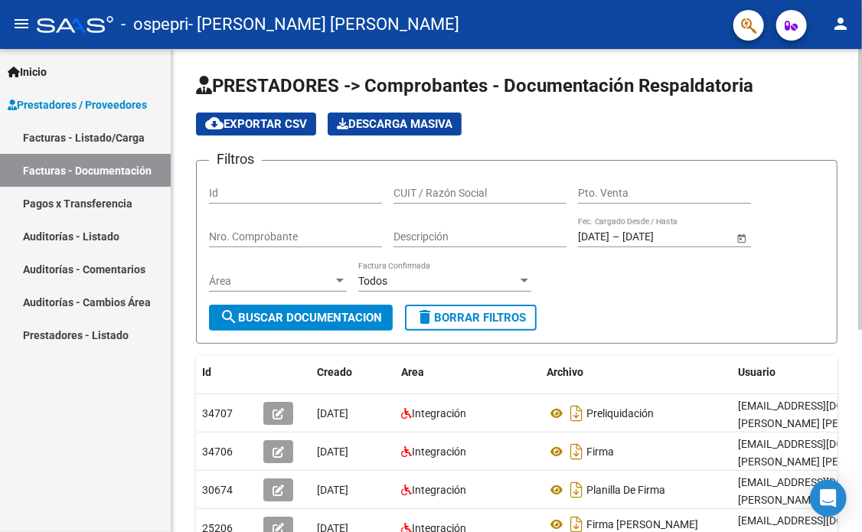
click at [858, 90] on div at bounding box center [860, 290] width 4 height 483
